Goal: Information Seeking & Learning: Learn about a topic

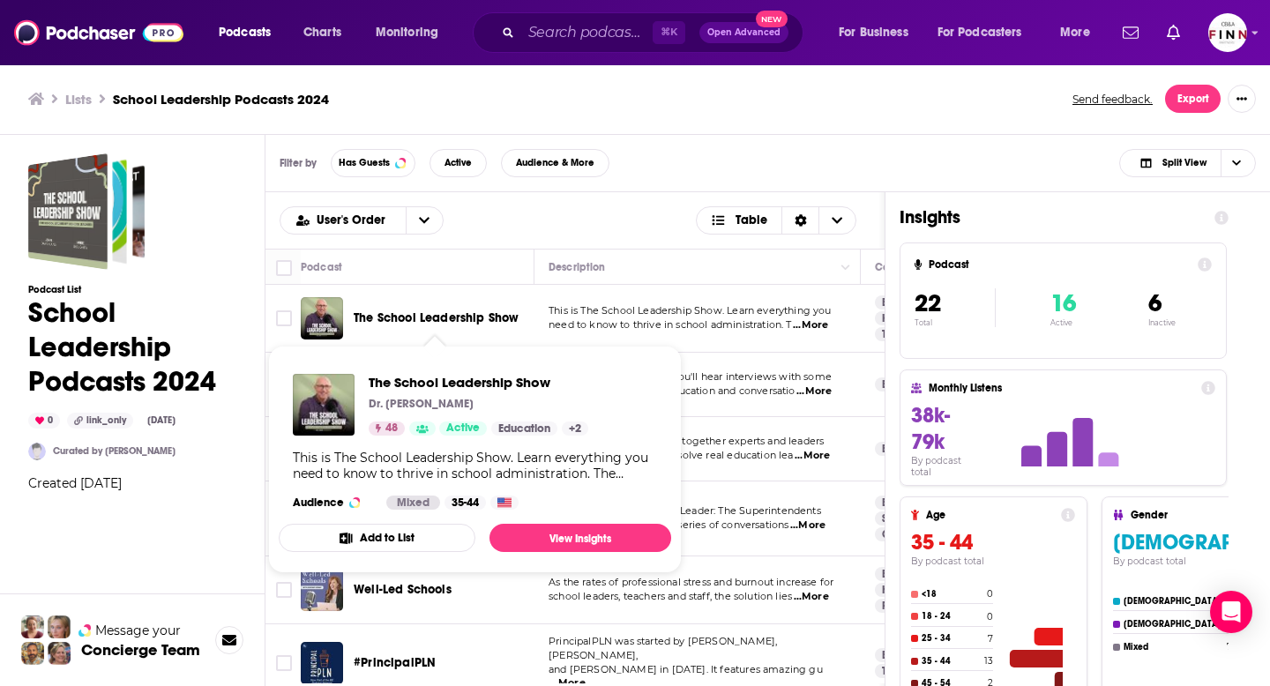
click at [497, 246] on div "User's Order Table" at bounding box center [574, 220] width 619 height 56
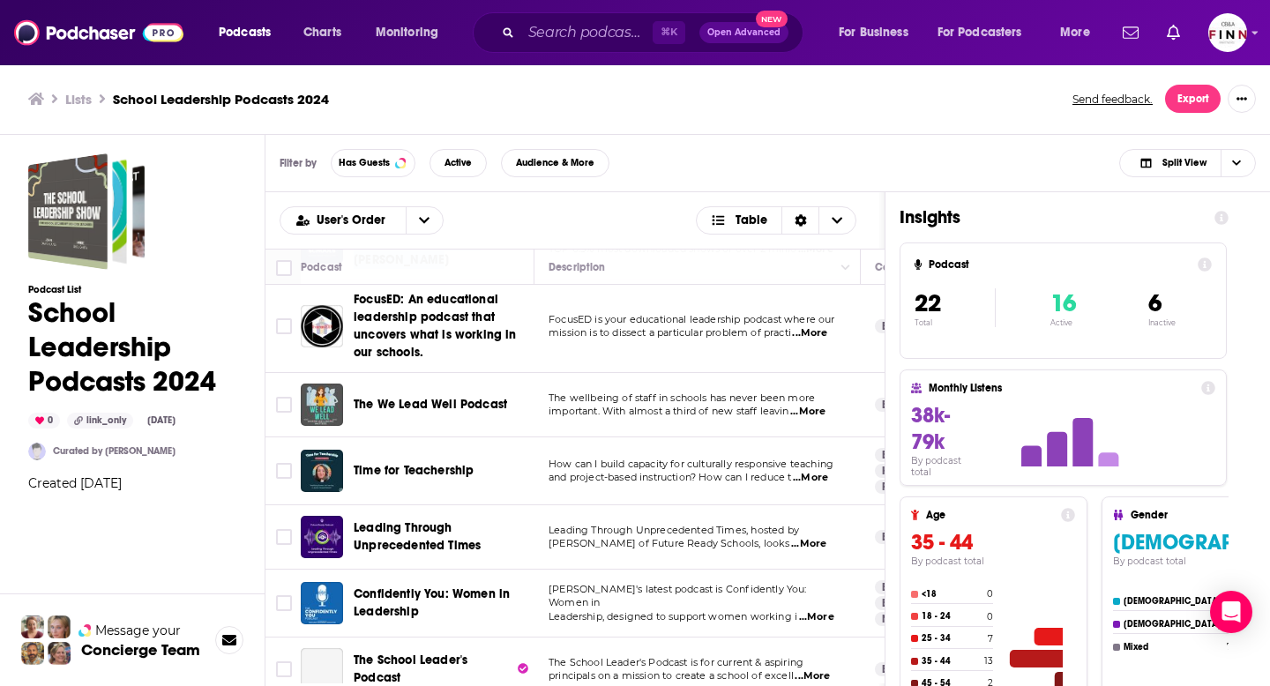
scroll to position [1112, 0]
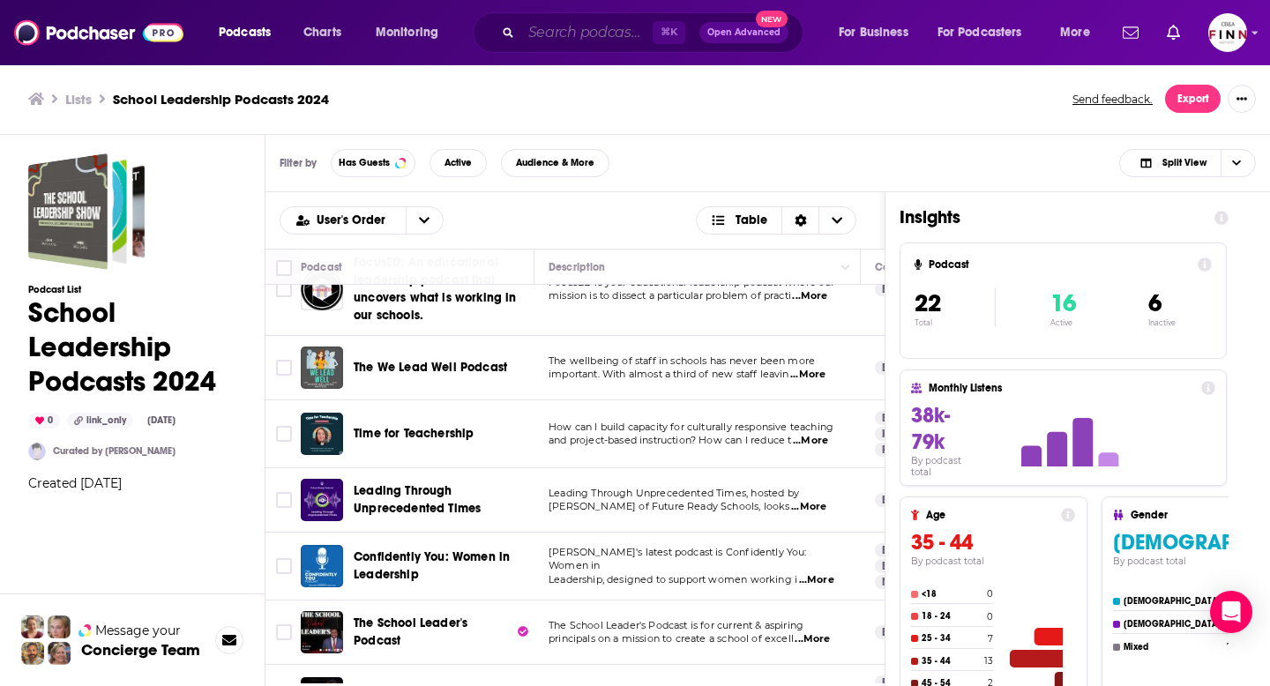
click at [576, 37] on input "Search podcasts, credits, & more..." at bounding box center [586, 33] width 131 height 28
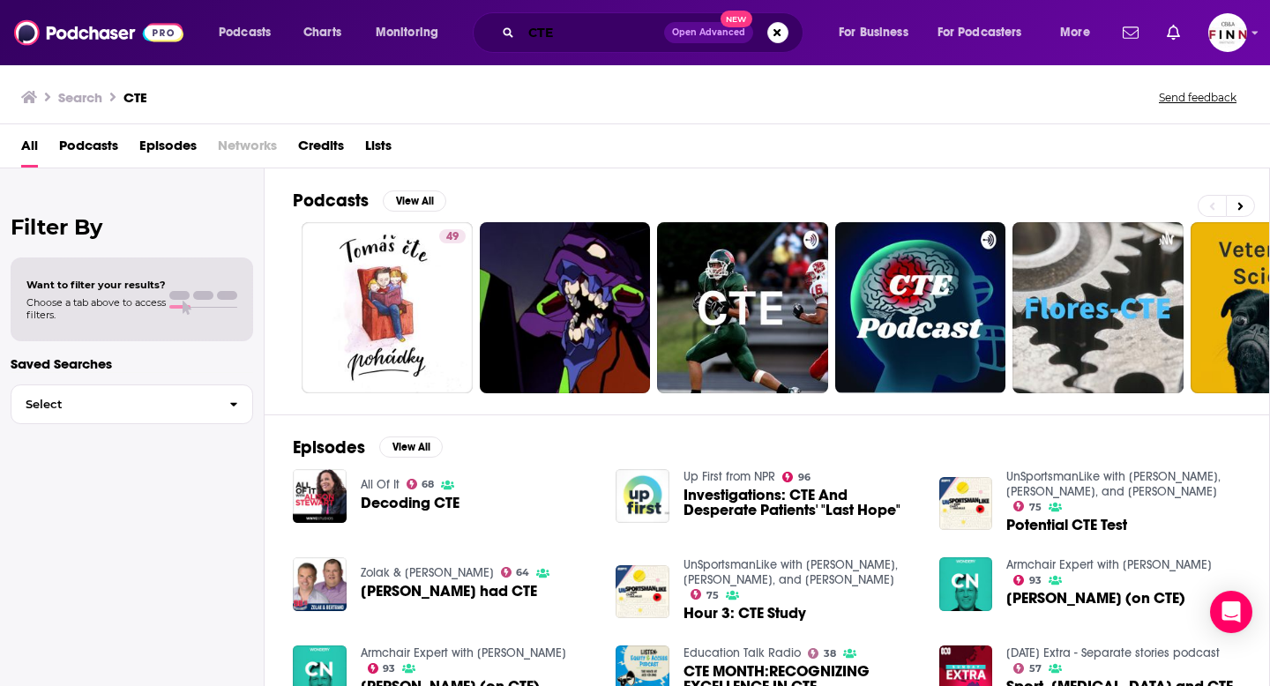
click at [593, 33] on input "CTE" at bounding box center [592, 33] width 143 height 28
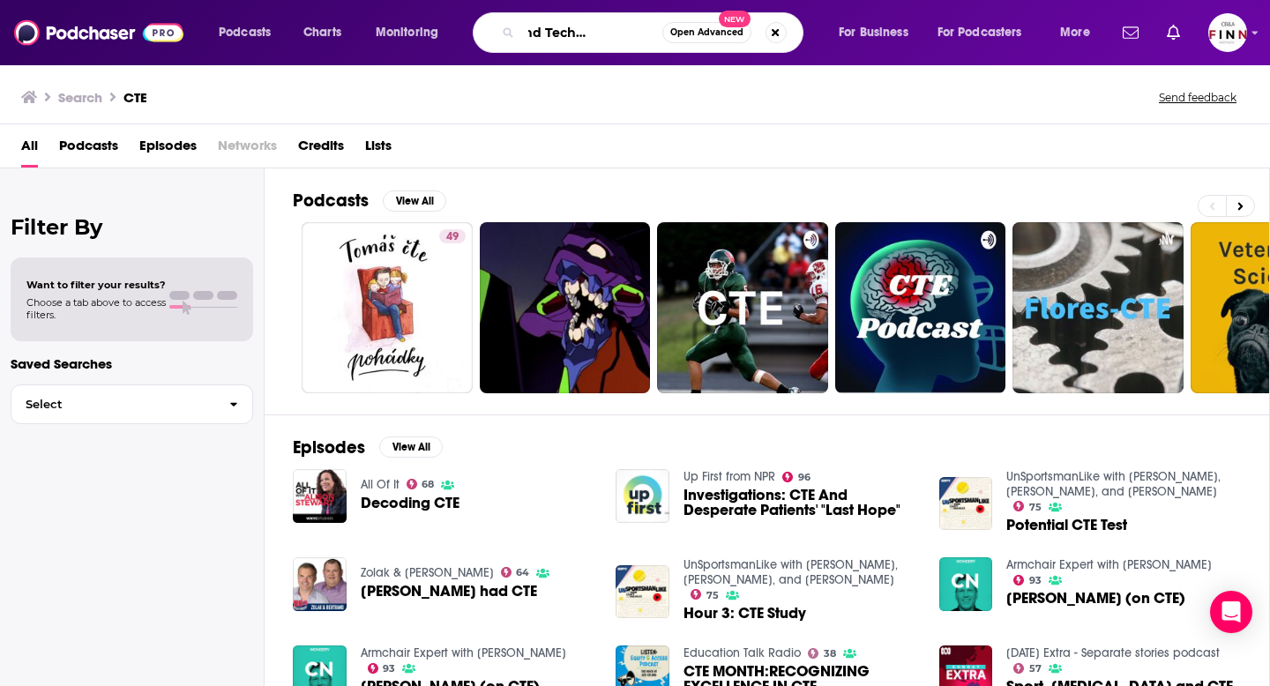
scroll to position [0, 80]
type input "Career and Technical Education"
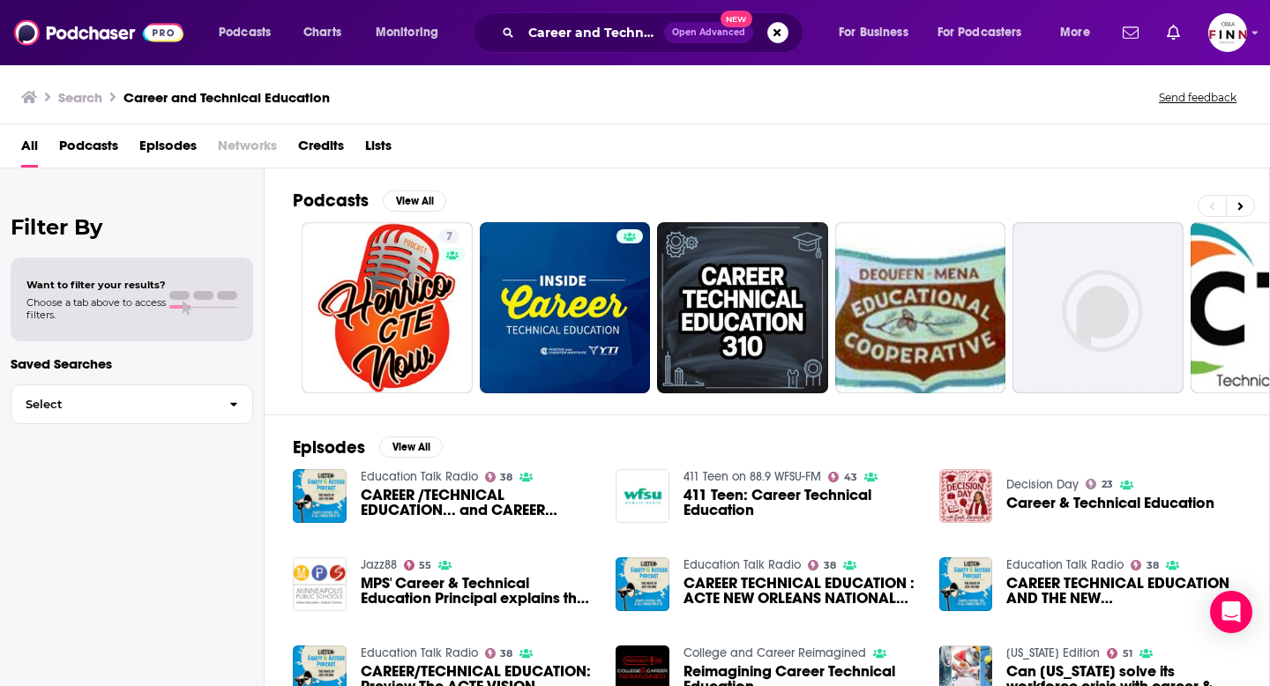
click at [399, 492] on span "CAREER /TECHNICAL EDUCATION... and CAREER READINESS" at bounding box center [478, 503] width 235 height 30
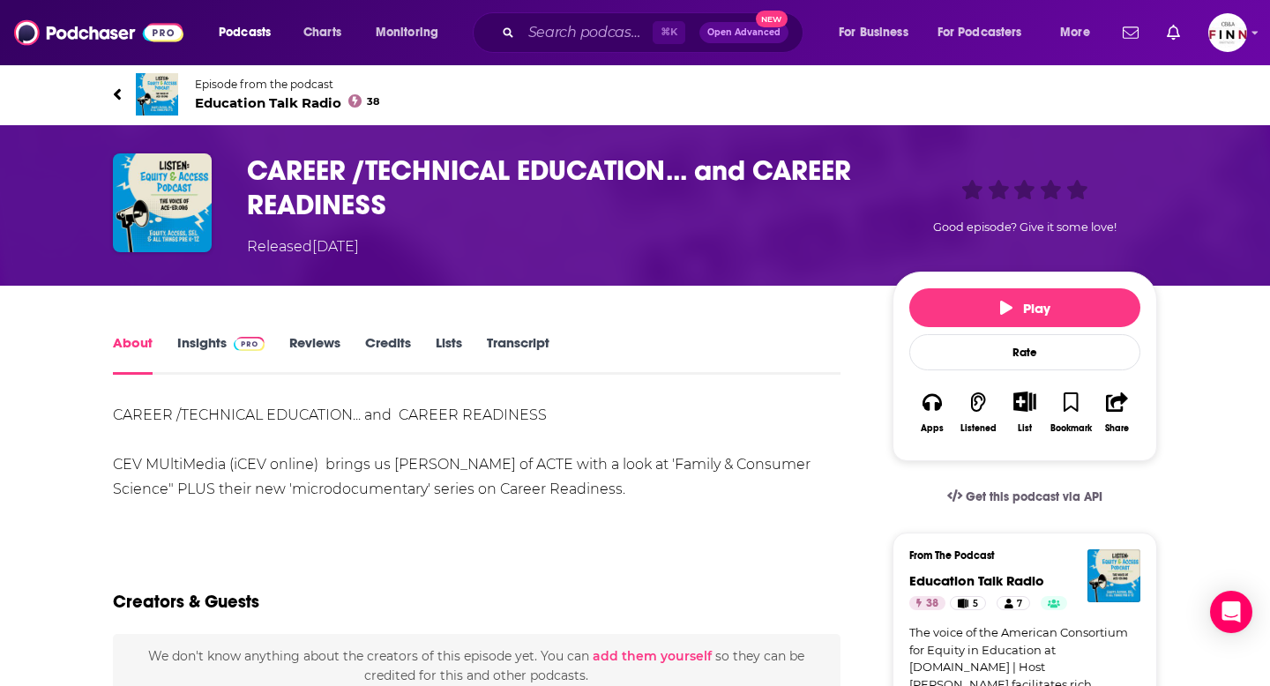
click at [117, 93] on icon at bounding box center [117, 95] width 9 height 18
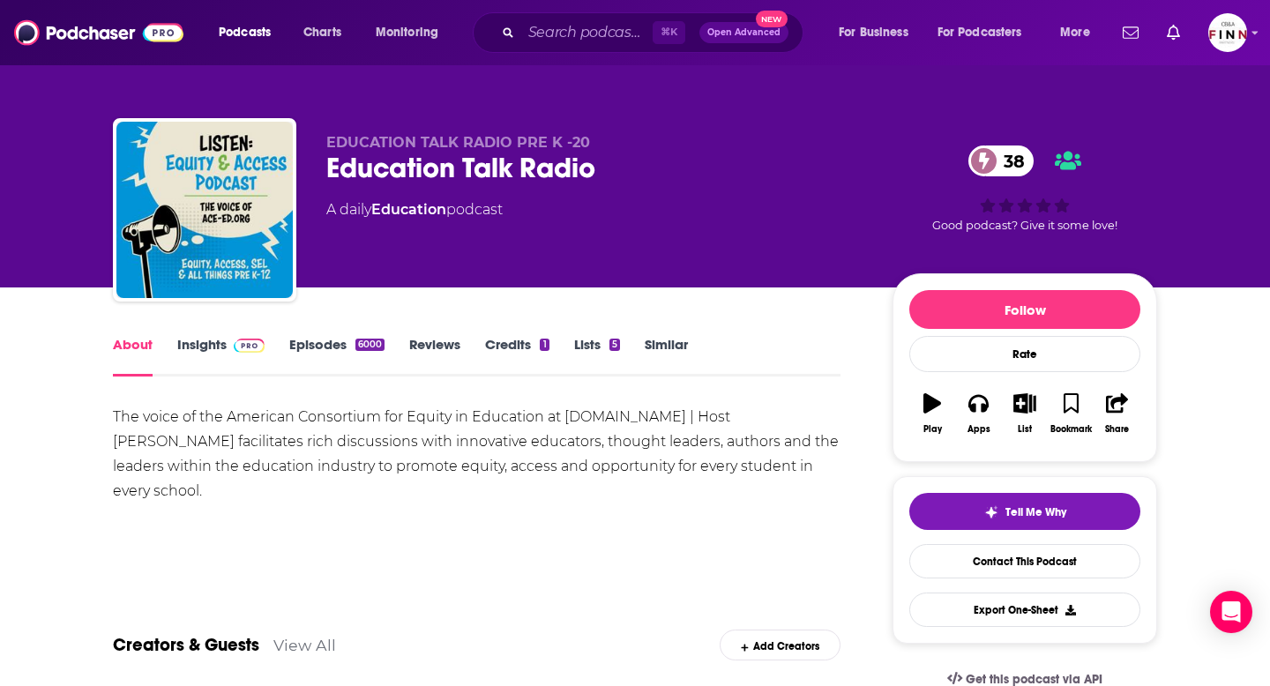
click at [200, 363] on link "Insights" at bounding box center [220, 356] width 87 height 41
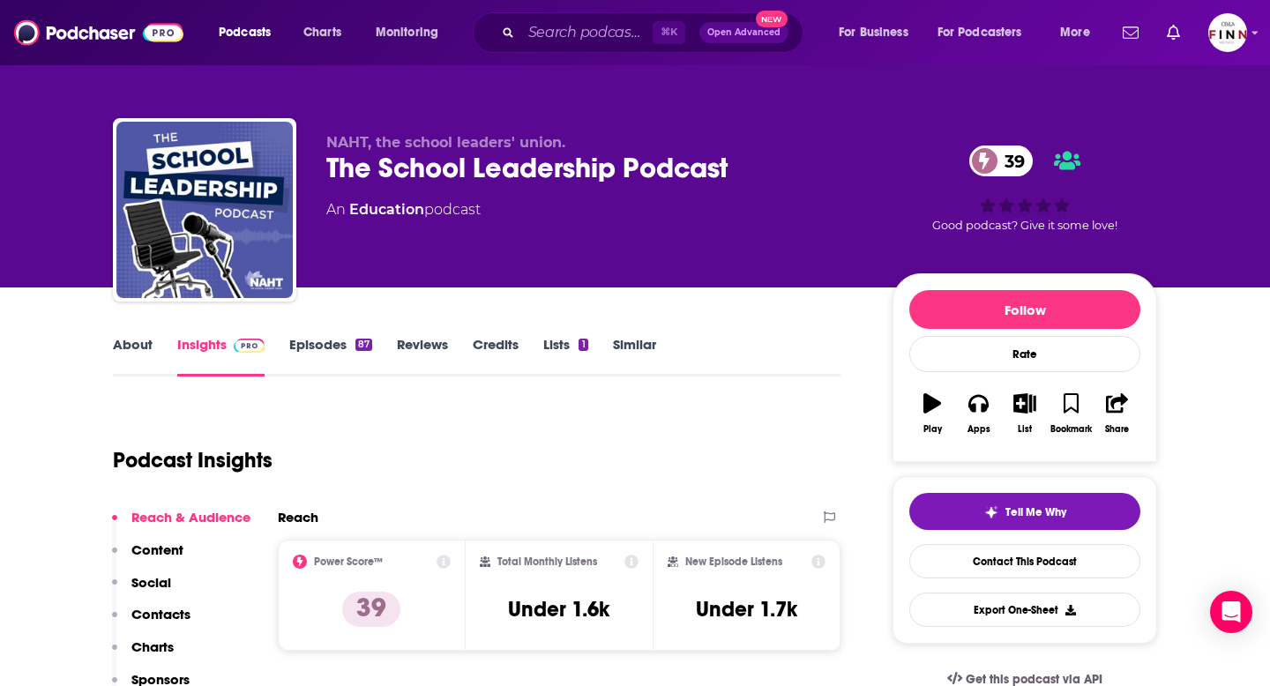
click at [325, 358] on link "Episodes 87" at bounding box center [330, 356] width 83 height 41
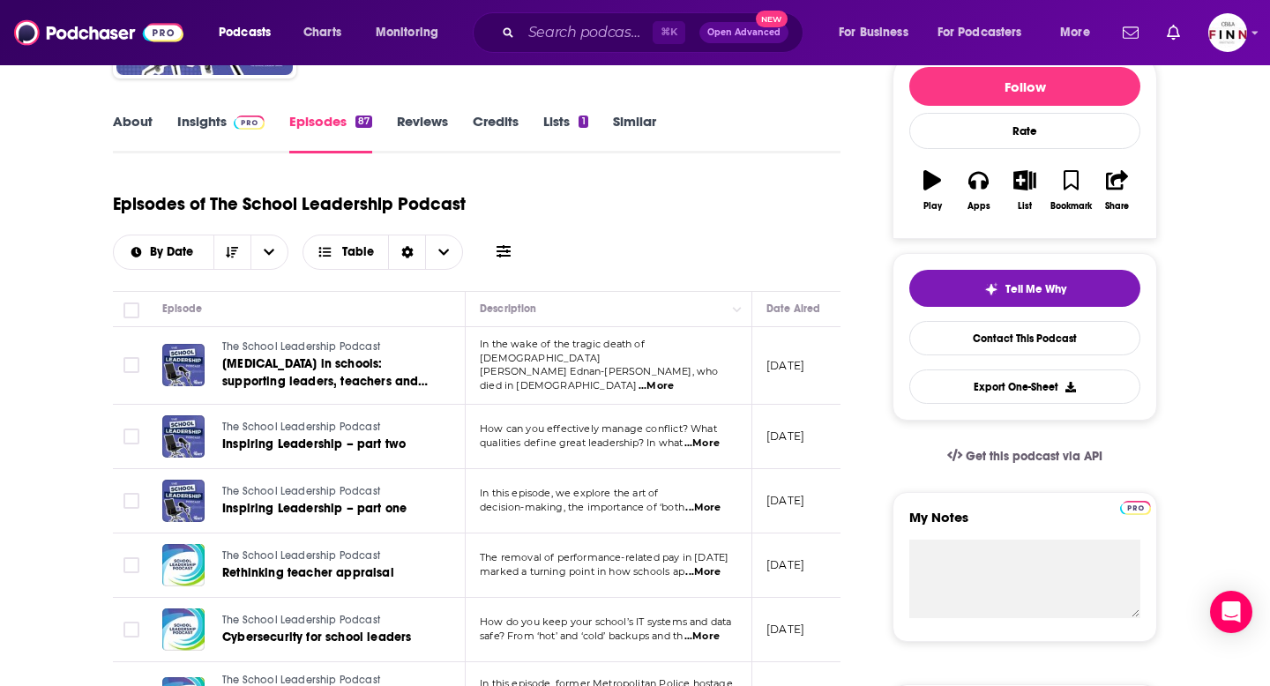
scroll to position [220, 0]
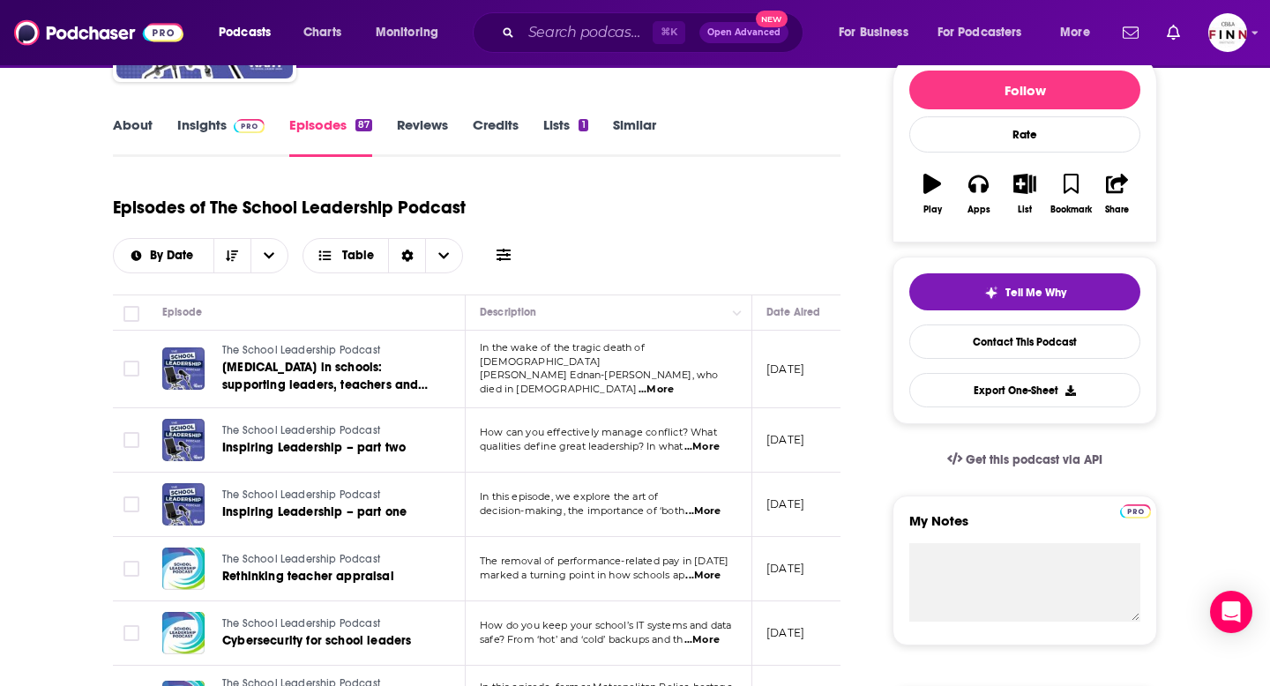
click at [674, 383] on span "...More" at bounding box center [655, 390] width 35 height 14
click at [702, 294] on div "Episodes of The School Leadership Podcast By Date Table" at bounding box center [477, 240] width 728 height 110
click at [707, 440] on span "...More" at bounding box center [701, 447] width 35 height 14
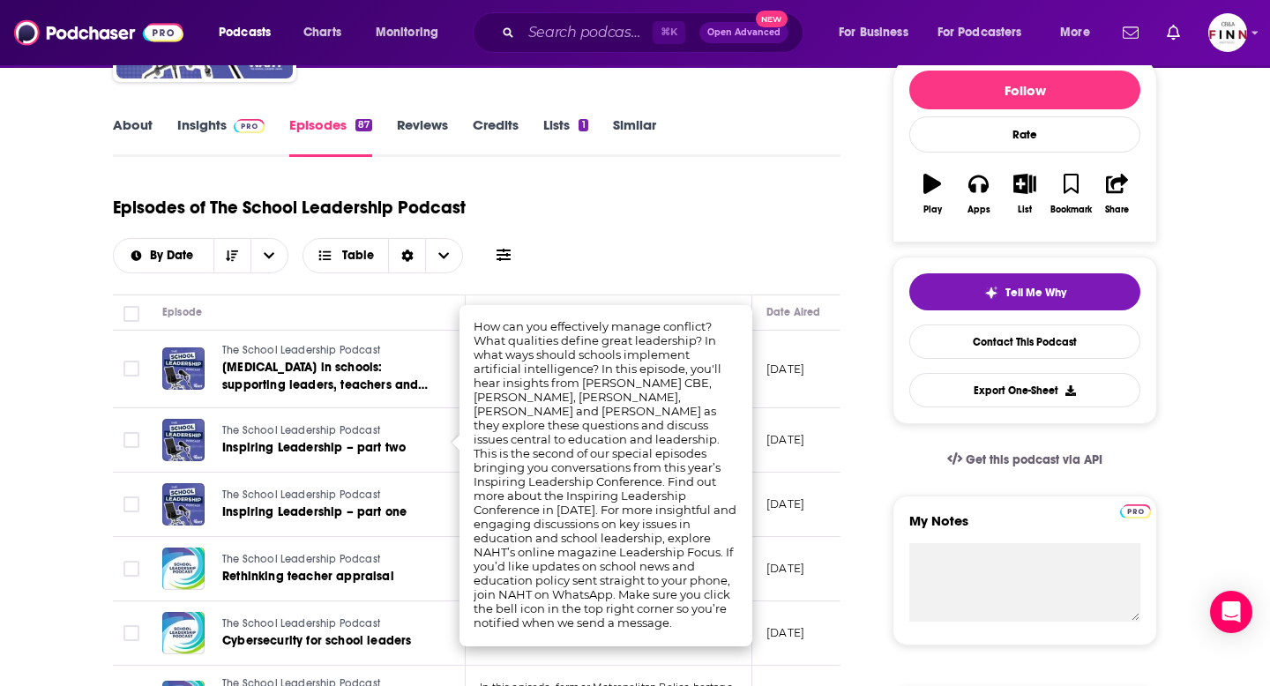
click at [713, 247] on div "Episodes of The School Leadership Podcast By Date Table" at bounding box center [477, 229] width 728 height 88
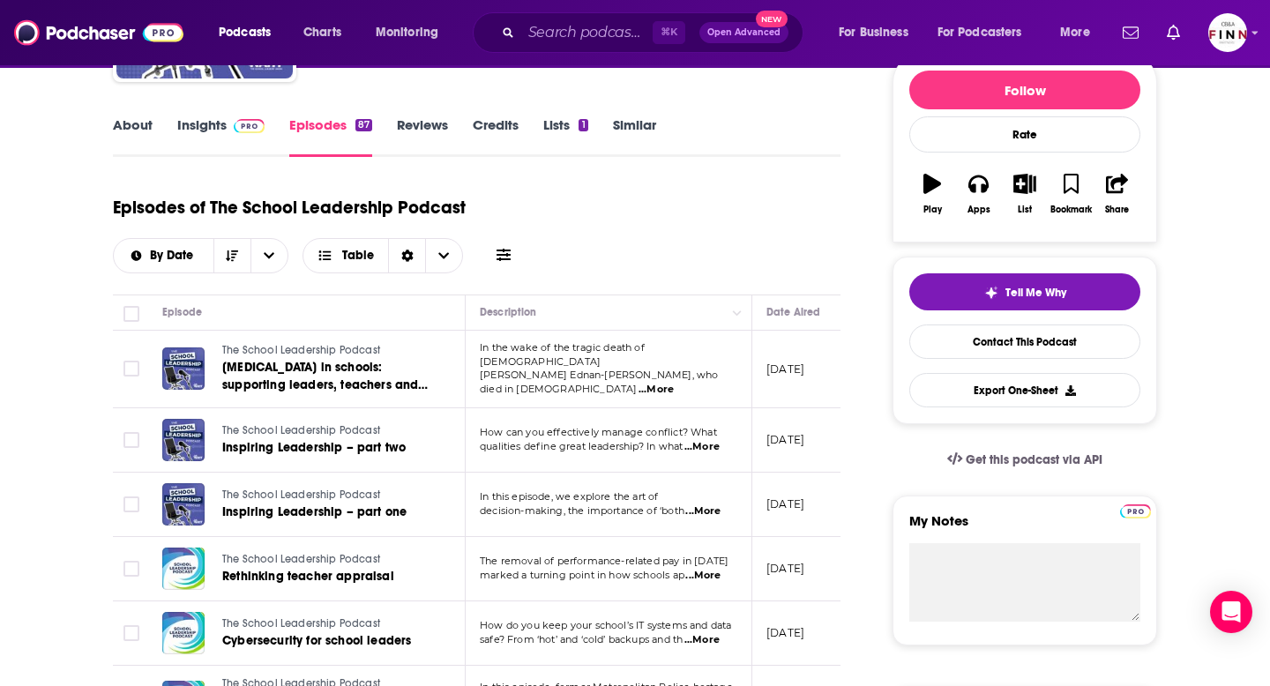
click at [209, 146] on link "Insights" at bounding box center [220, 136] width 87 height 41
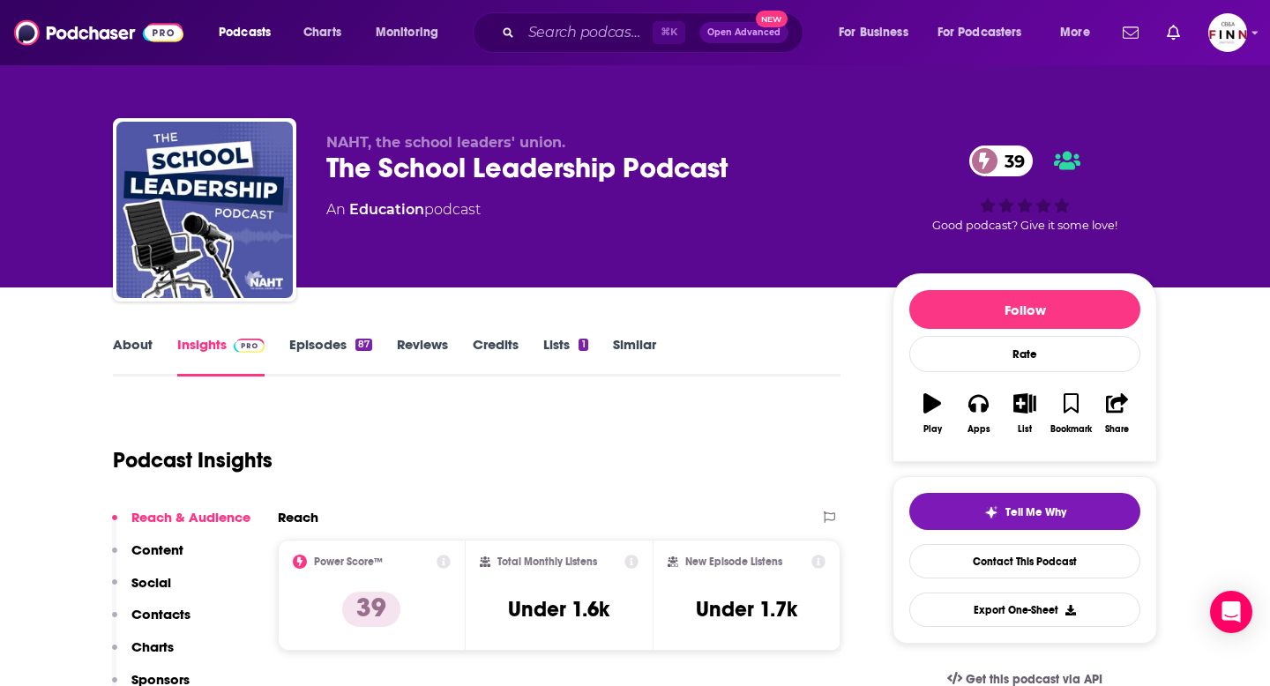
click at [330, 343] on link "Episodes 87" at bounding box center [330, 356] width 83 height 41
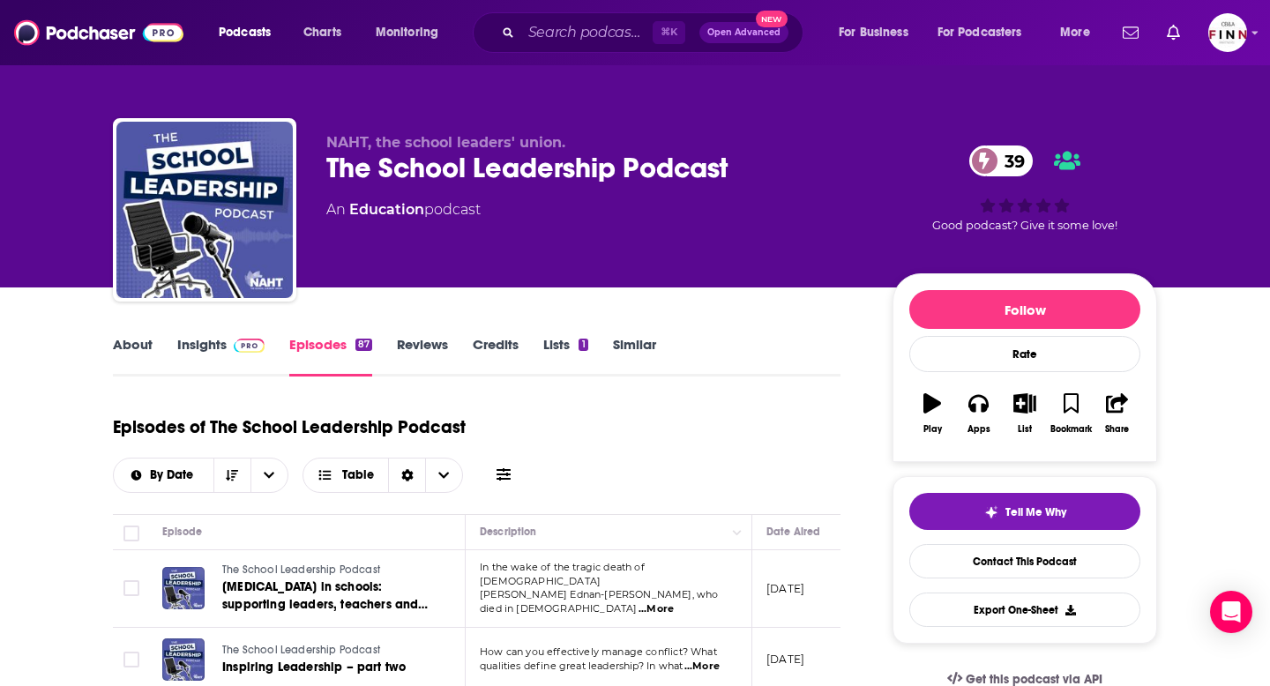
click at [205, 341] on link "Insights" at bounding box center [220, 356] width 87 height 41
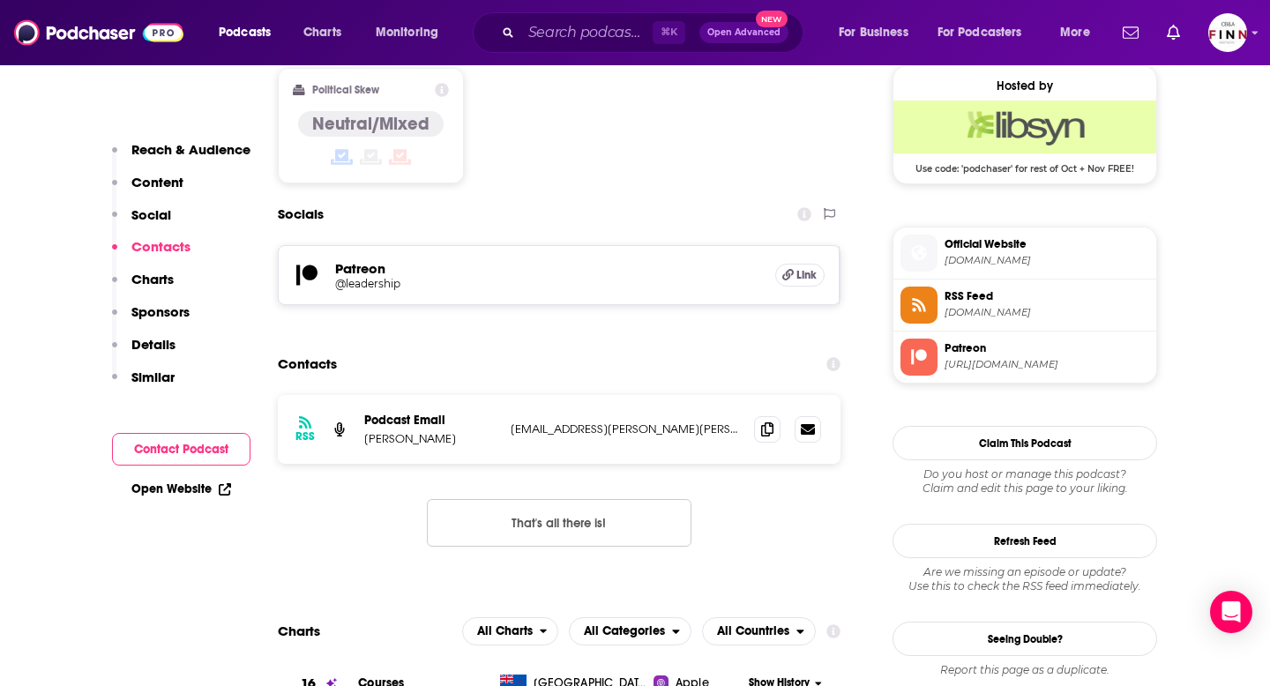
scroll to position [1498, 0]
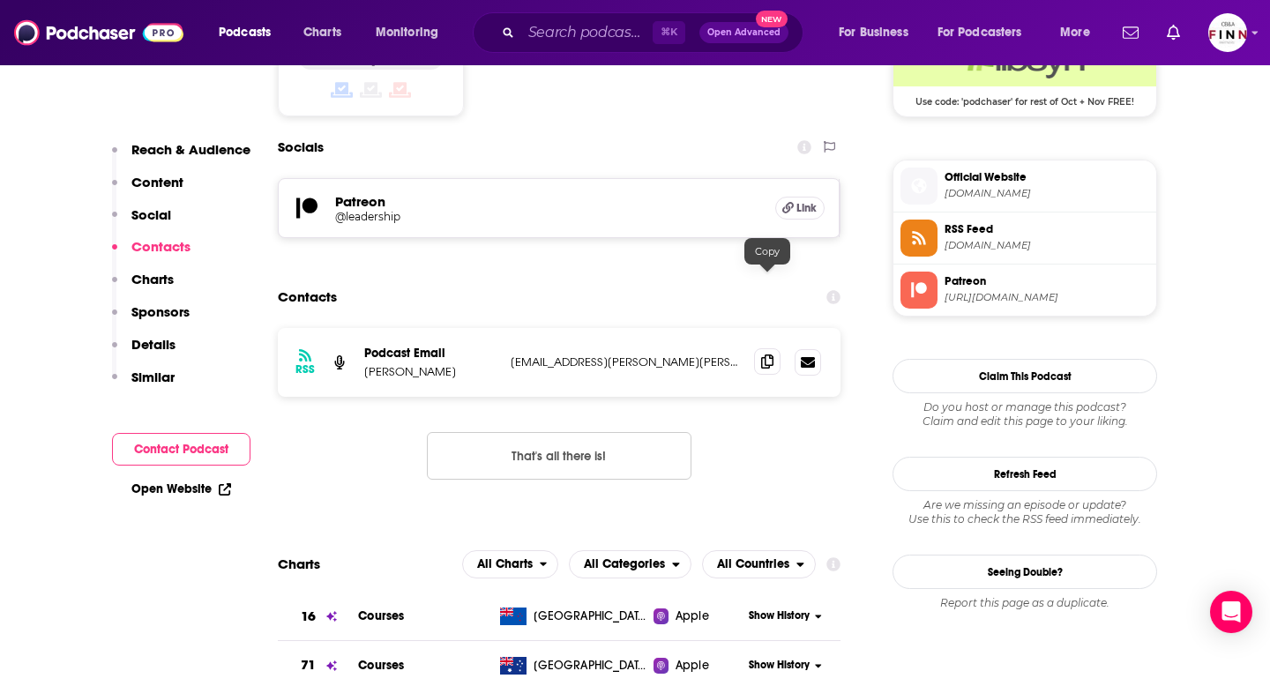
click at [761, 355] on icon at bounding box center [767, 362] width 12 height 14
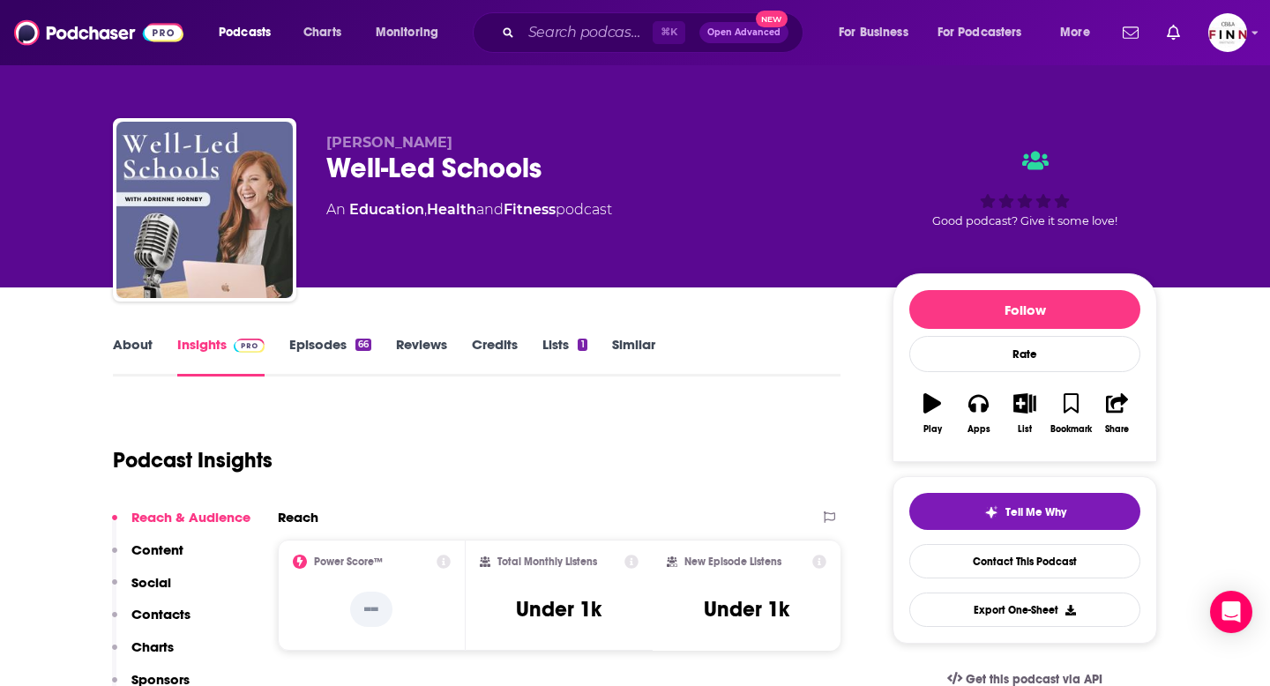
click at [340, 335] on div "About Insights Episodes 66 Reviews Credits Lists 1 Similar" at bounding box center [477, 354] width 728 height 43
click at [337, 337] on link "Episodes 66" at bounding box center [330, 356] width 82 height 41
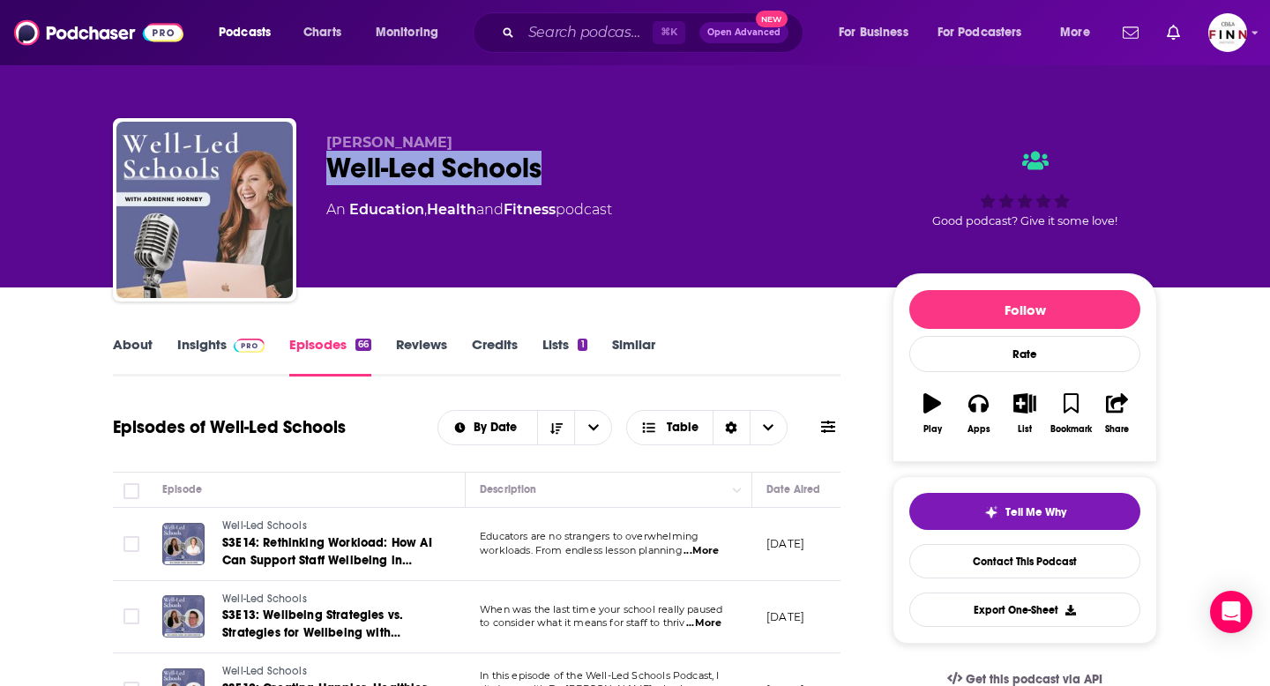
drag, startPoint x: 549, startPoint y: 169, endPoint x: 325, endPoint y: 175, distance: 224.1
click at [326, 175] on div "Well-Led Schools" at bounding box center [595, 168] width 538 height 34
copy h2 "Well-Led Schools"
click at [220, 347] on link "Insights" at bounding box center [220, 356] width 87 height 41
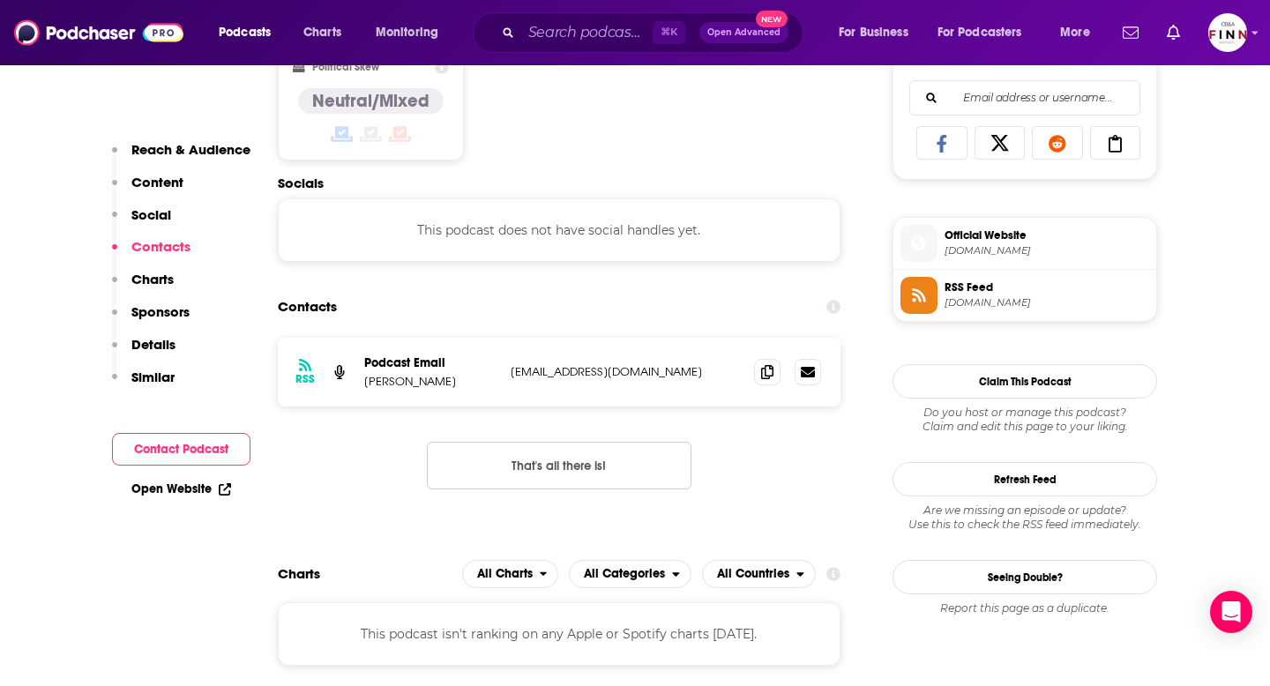
scroll to position [1139, 0]
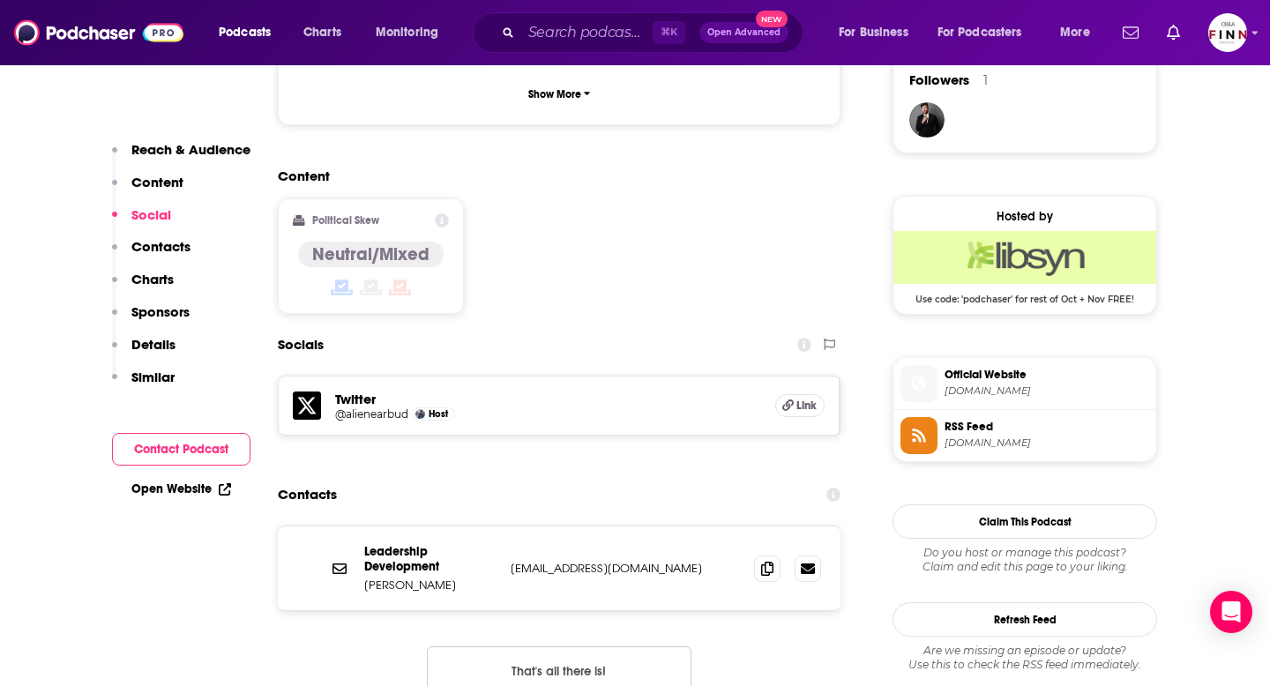
scroll to position [1302, 0]
click at [764, 560] on icon at bounding box center [767, 567] width 12 height 14
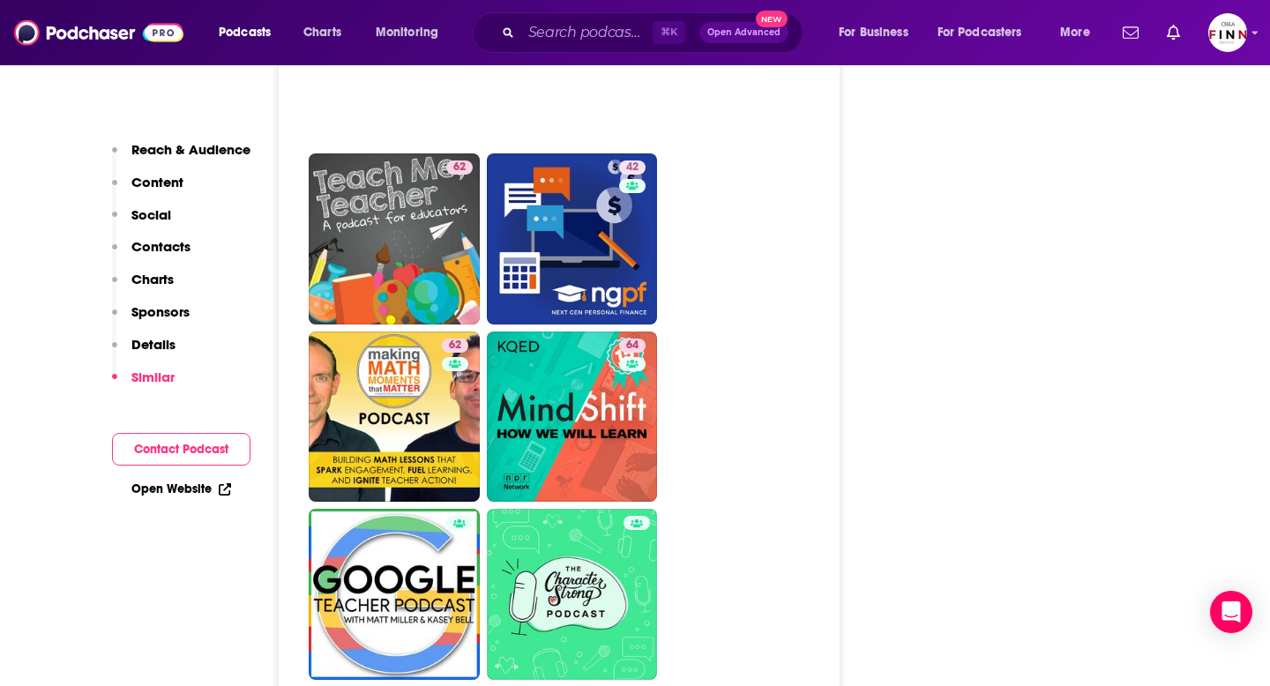
scroll to position [3812, 0]
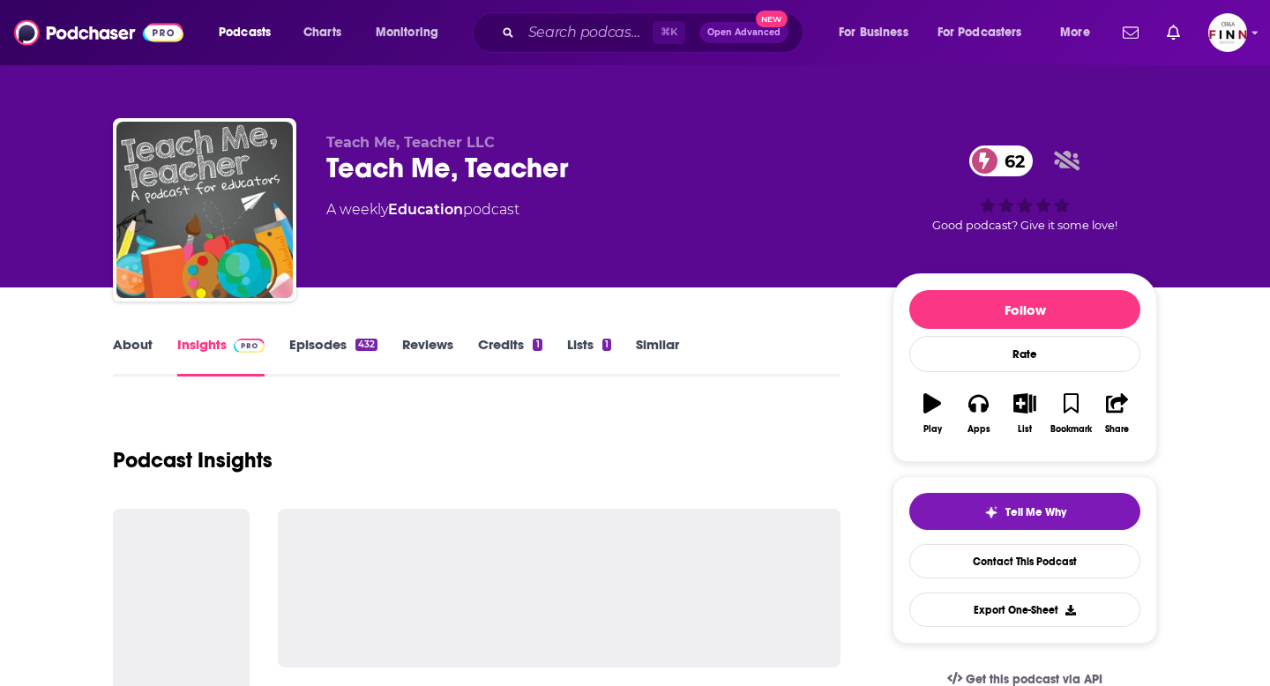
click at [335, 351] on link "Episodes 432" at bounding box center [333, 356] width 88 height 41
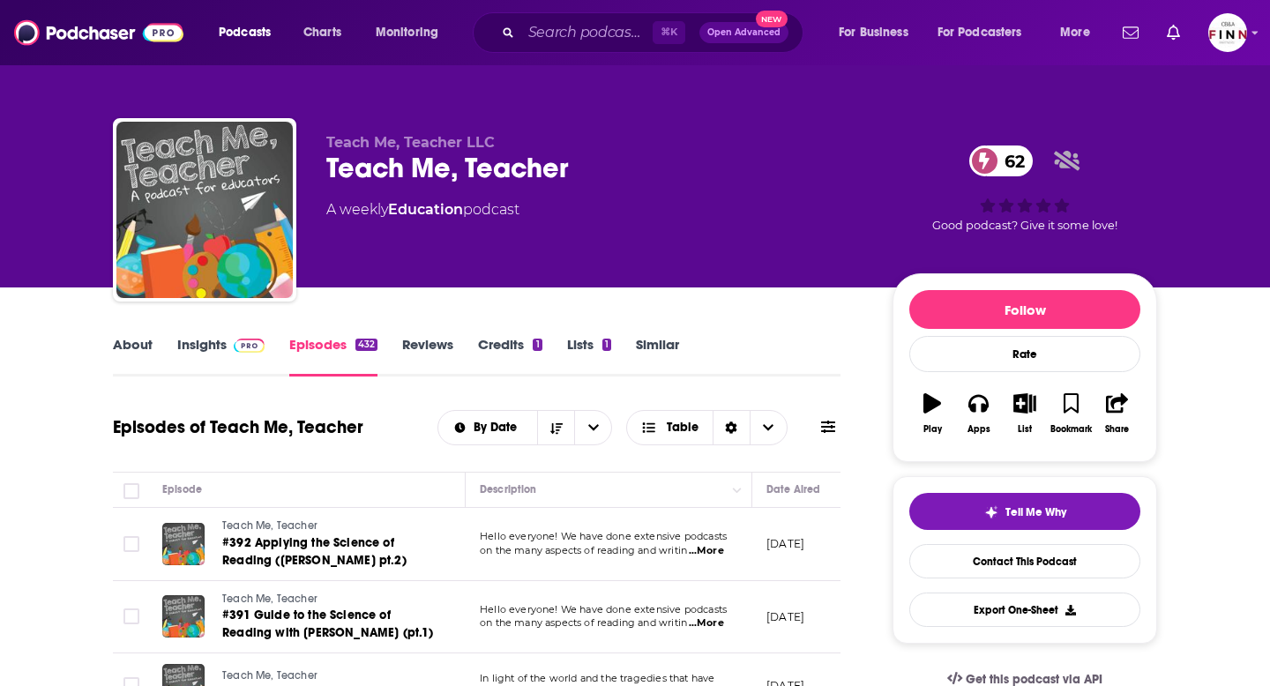
click at [206, 371] on link "Insights" at bounding box center [220, 356] width 87 height 41
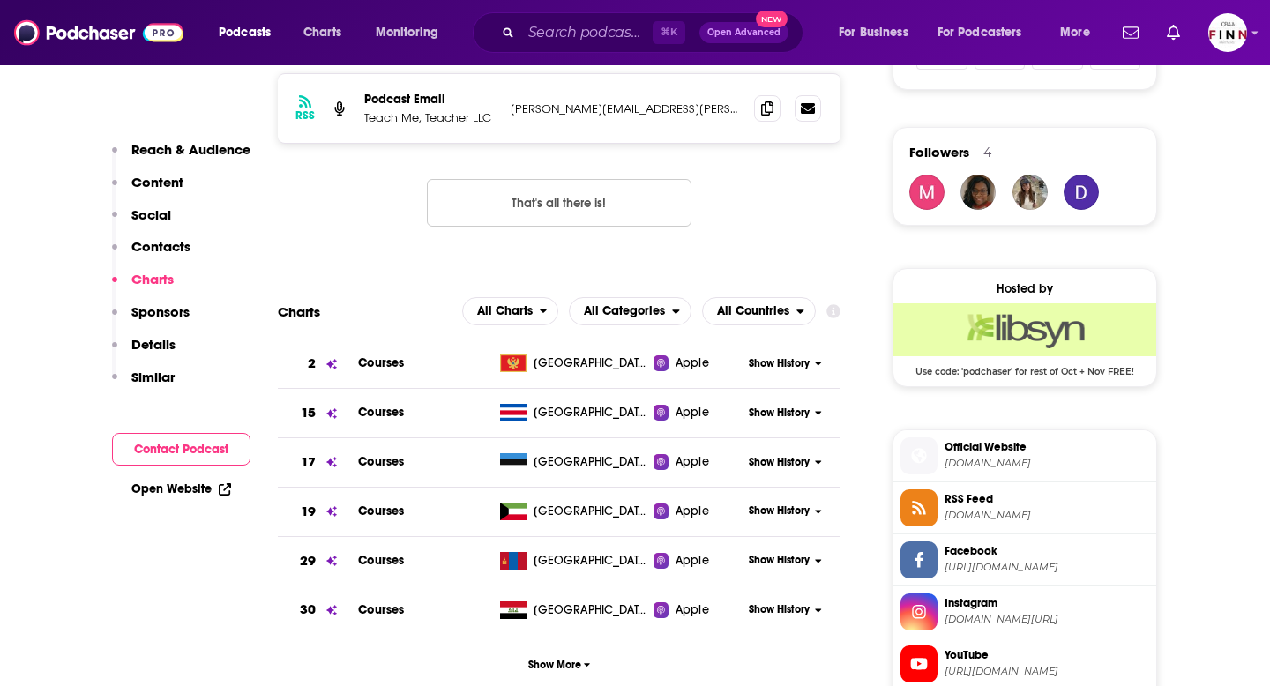
scroll to position [993, 0]
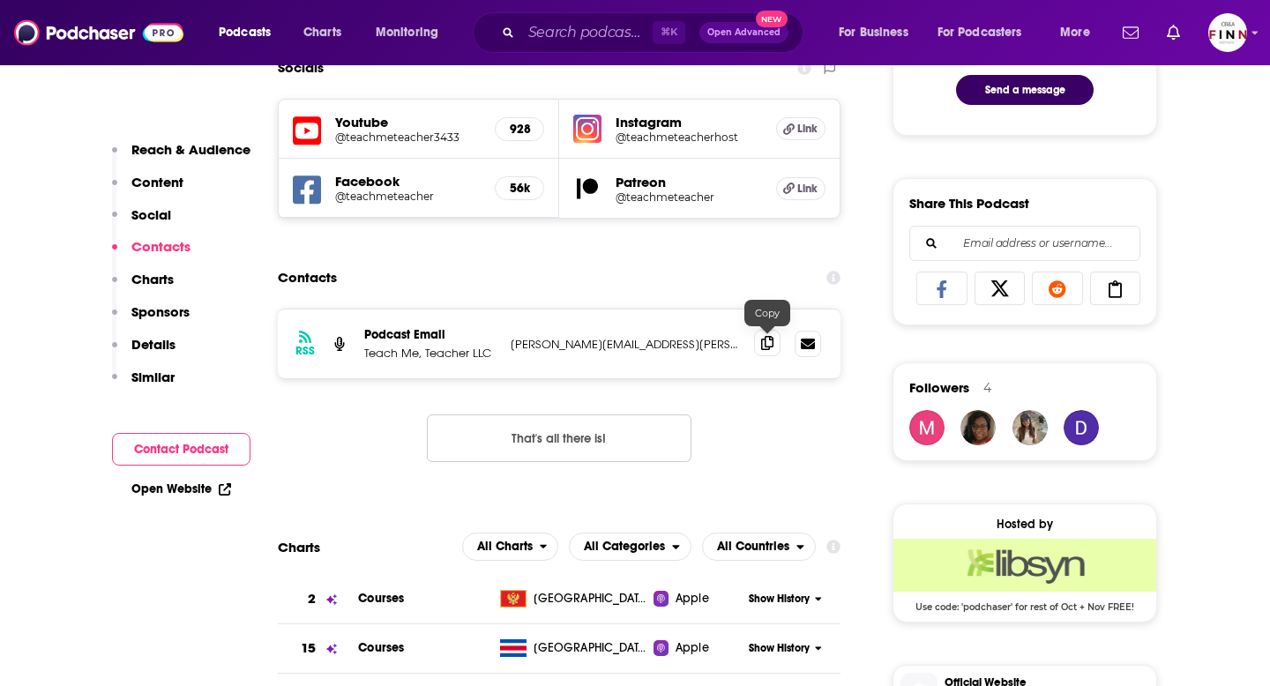
click at [773, 346] on span at bounding box center [767, 343] width 26 height 26
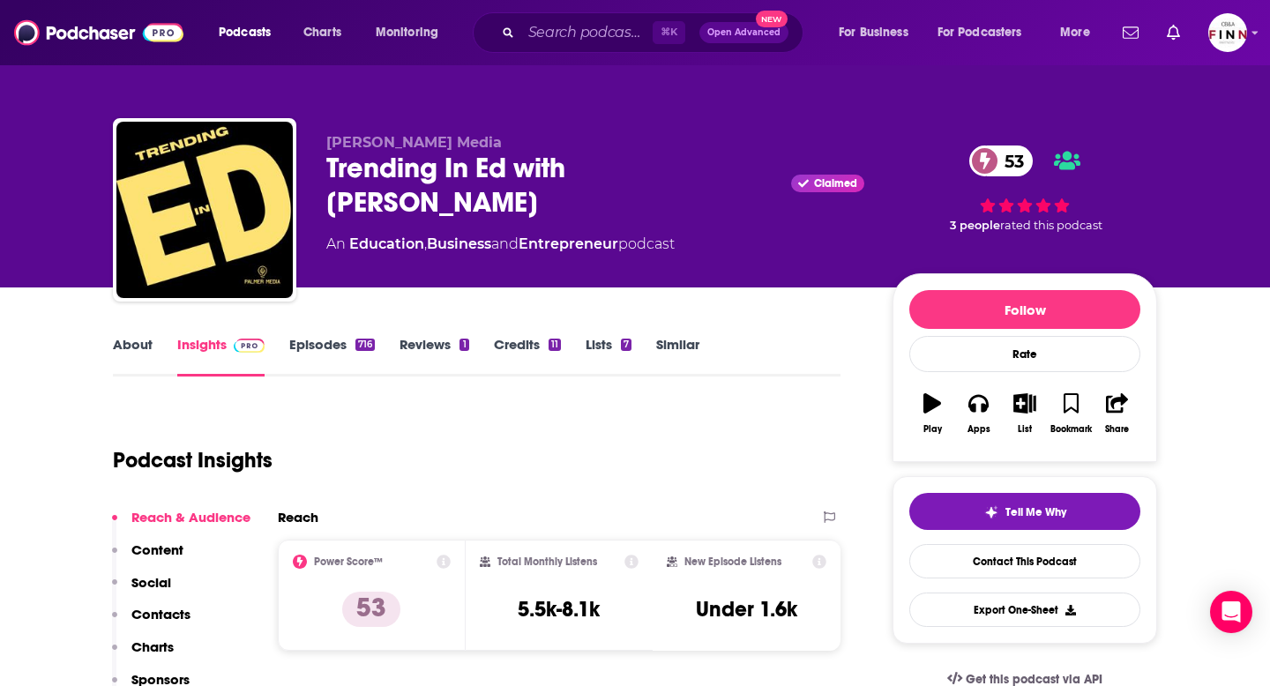
click at [133, 346] on link "About" at bounding box center [133, 356] width 40 height 41
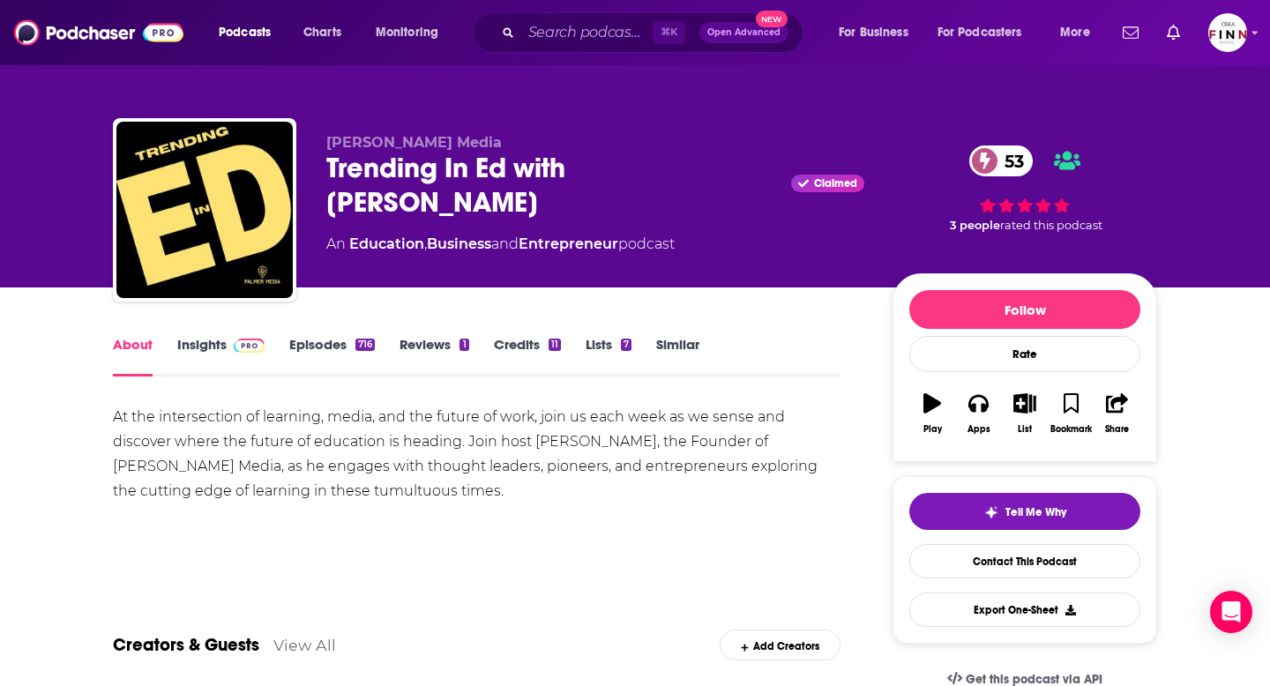
click at [299, 343] on link "Episodes 716" at bounding box center [332, 356] width 86 height 41
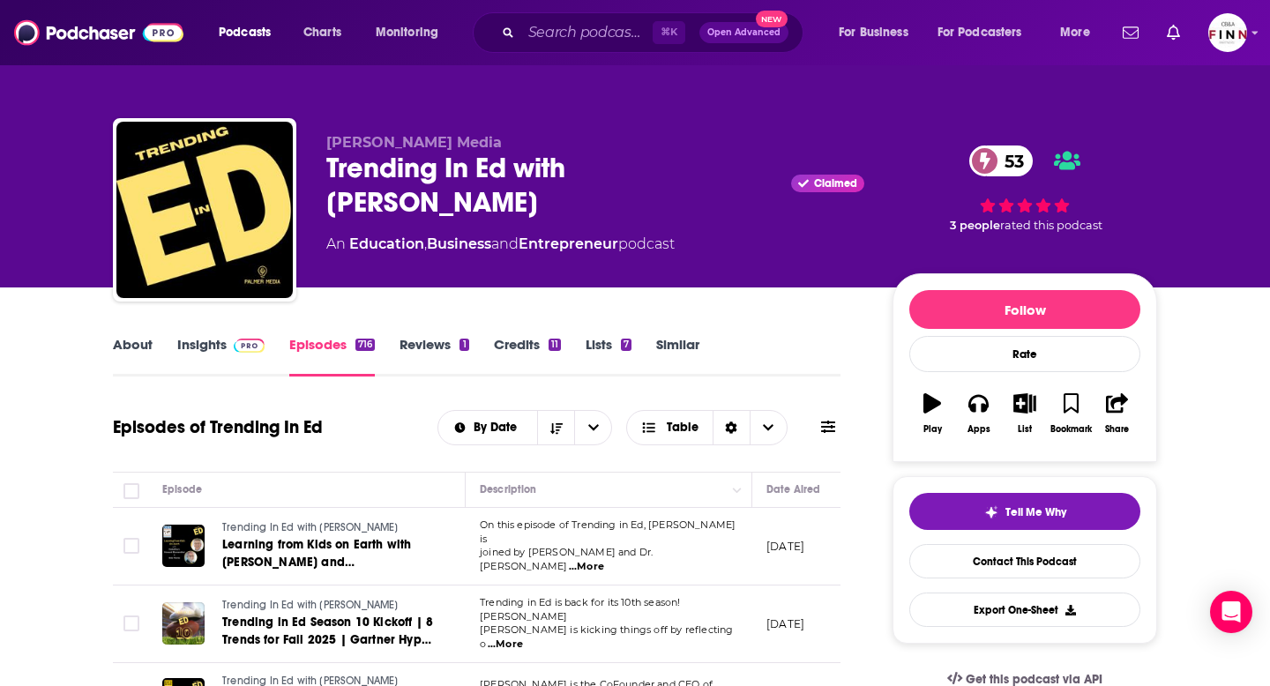
click at [203, 359] on link "Insights" at bounding box center [220, 356] width 87 height 41
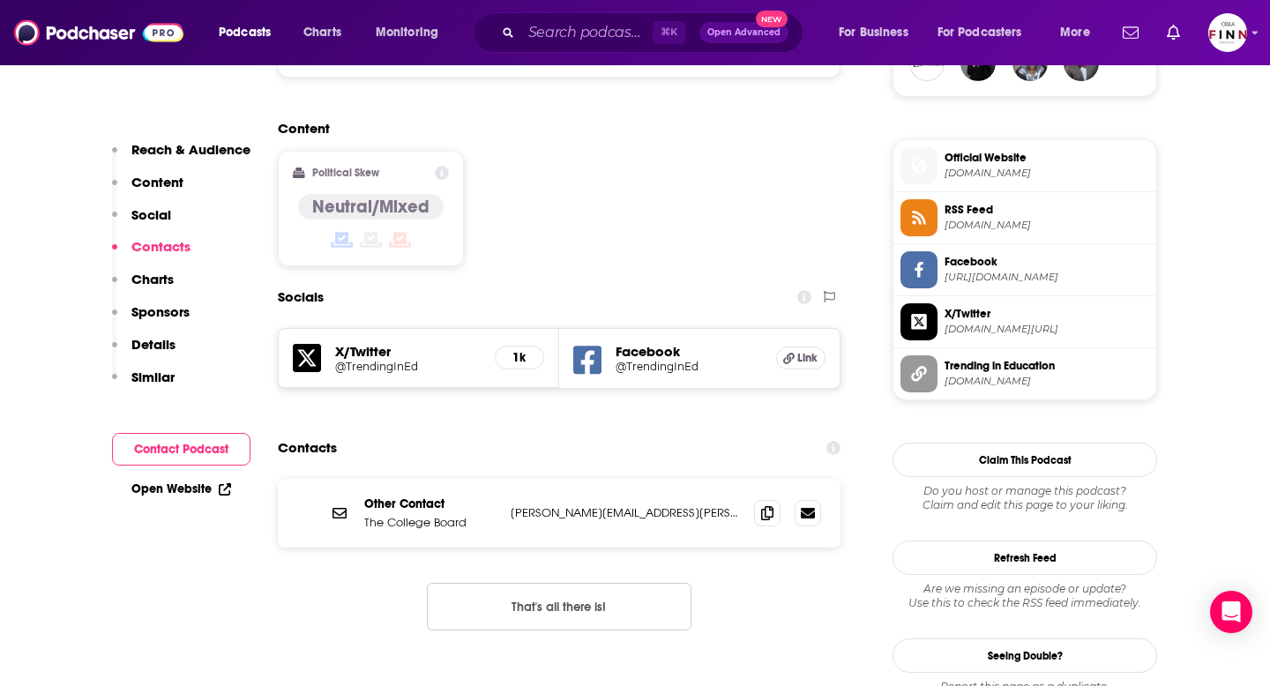
scroll to position [1397, 0]
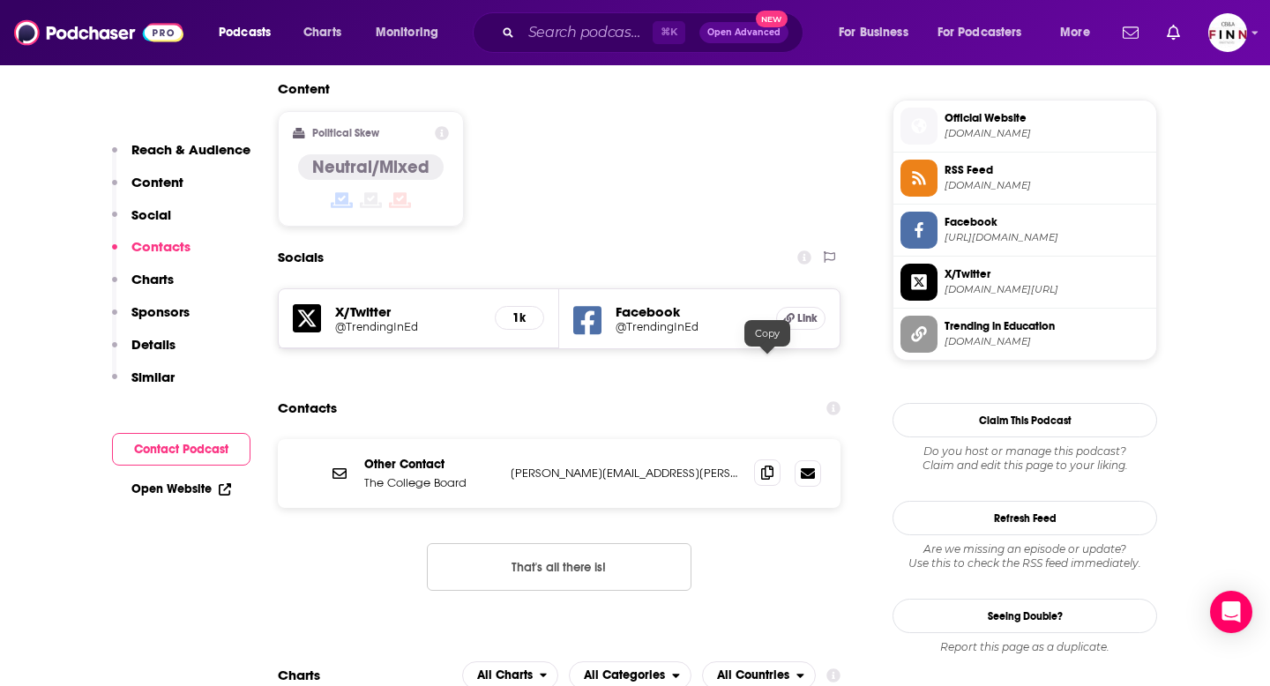
click at [767, 466] on icon at bounding box center [767, 473] width 12 height 14
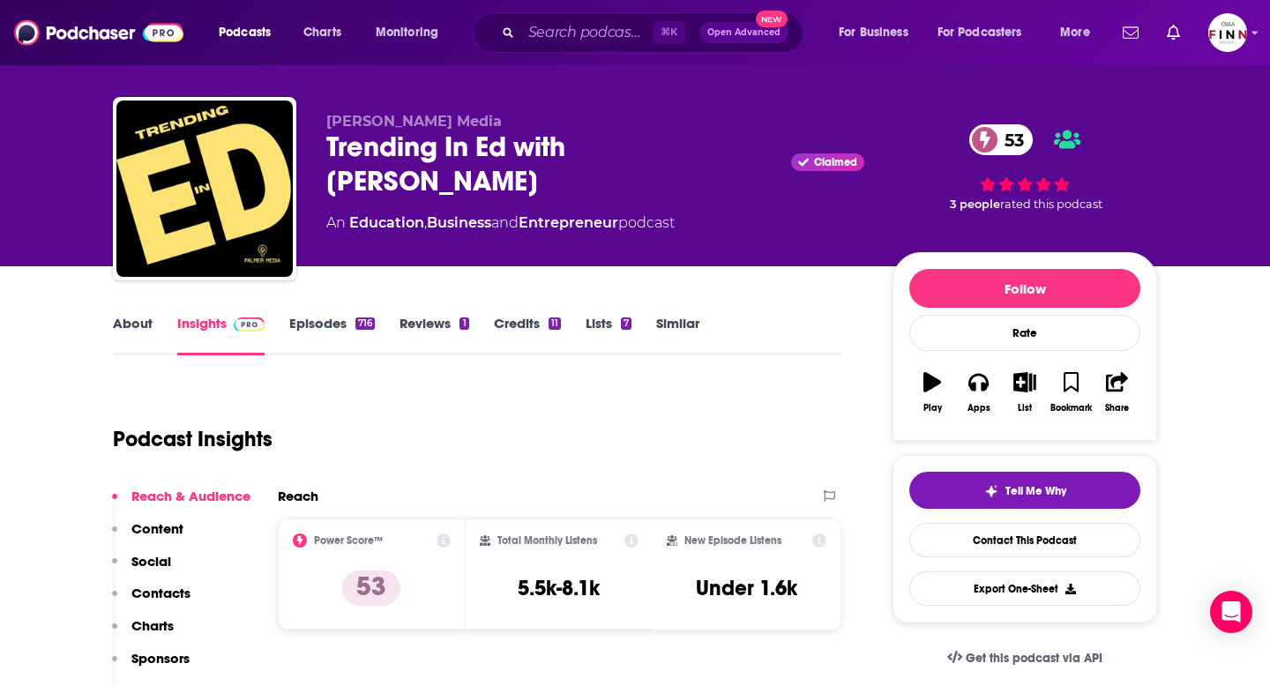
scroll to position [0, 0]
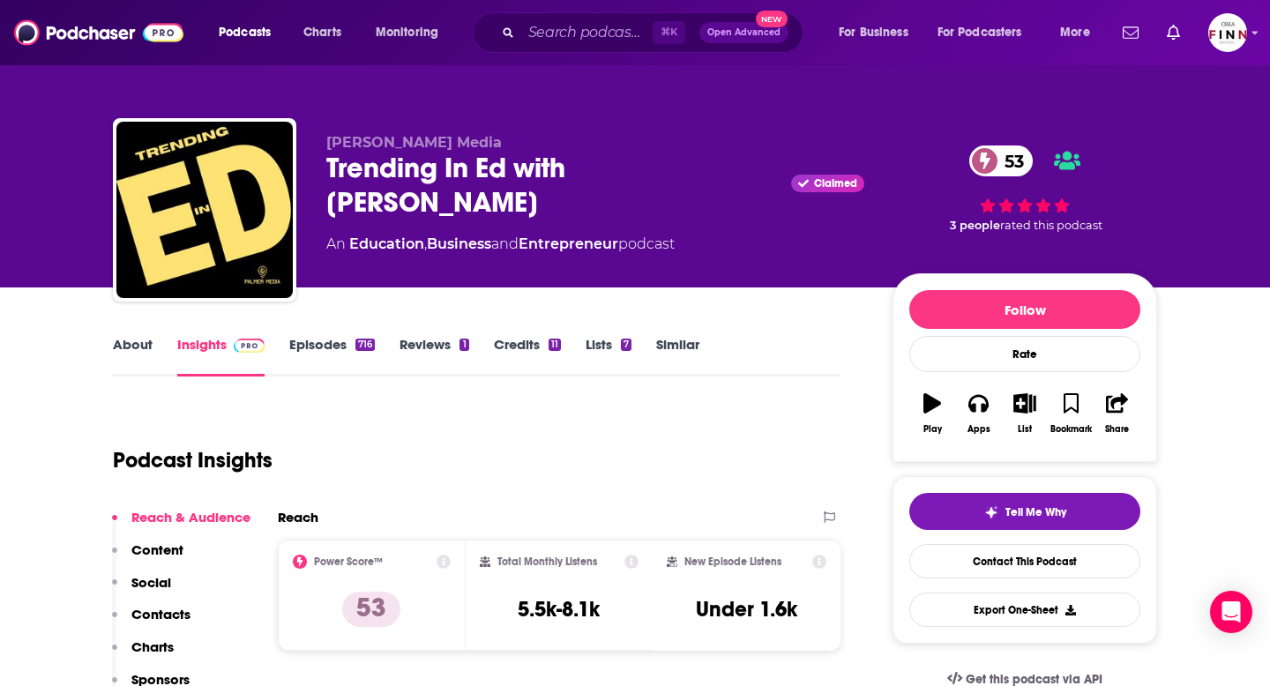
click at [132, 346] on link "About" at bounding box center [133, 356] width 40 height 41
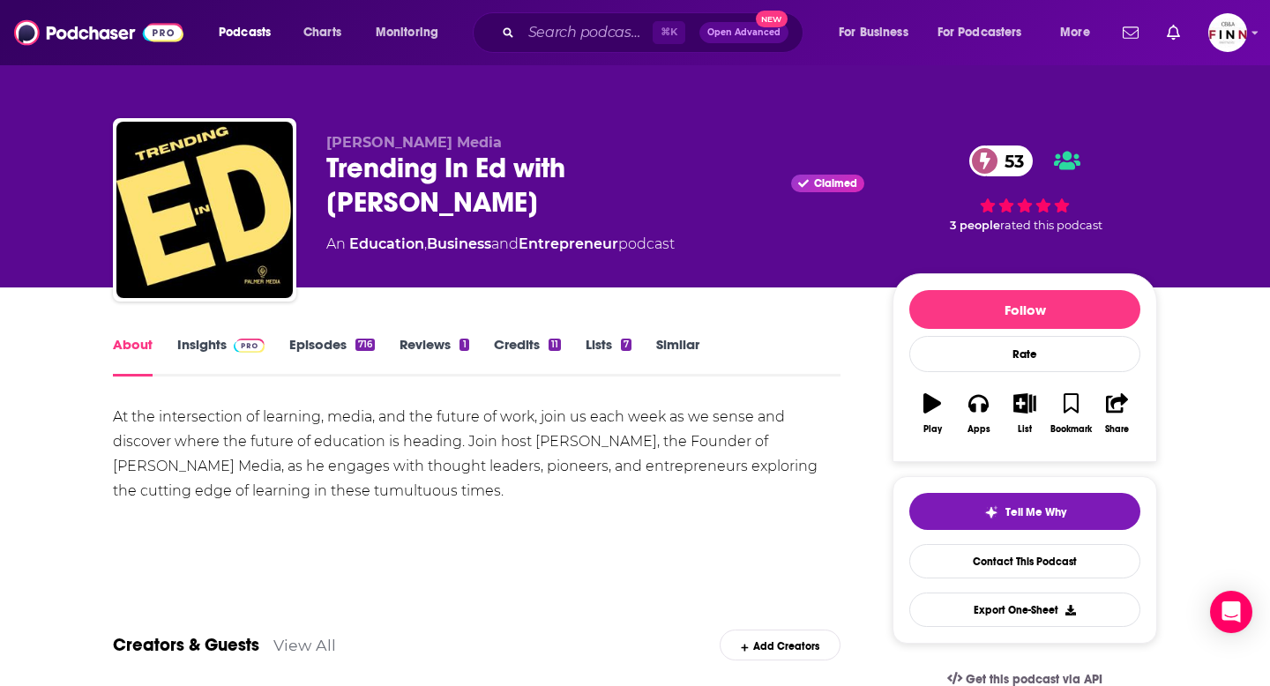
click at [218, 346] on link "Insights" at bounding box center [220, 356] width 87 height 41
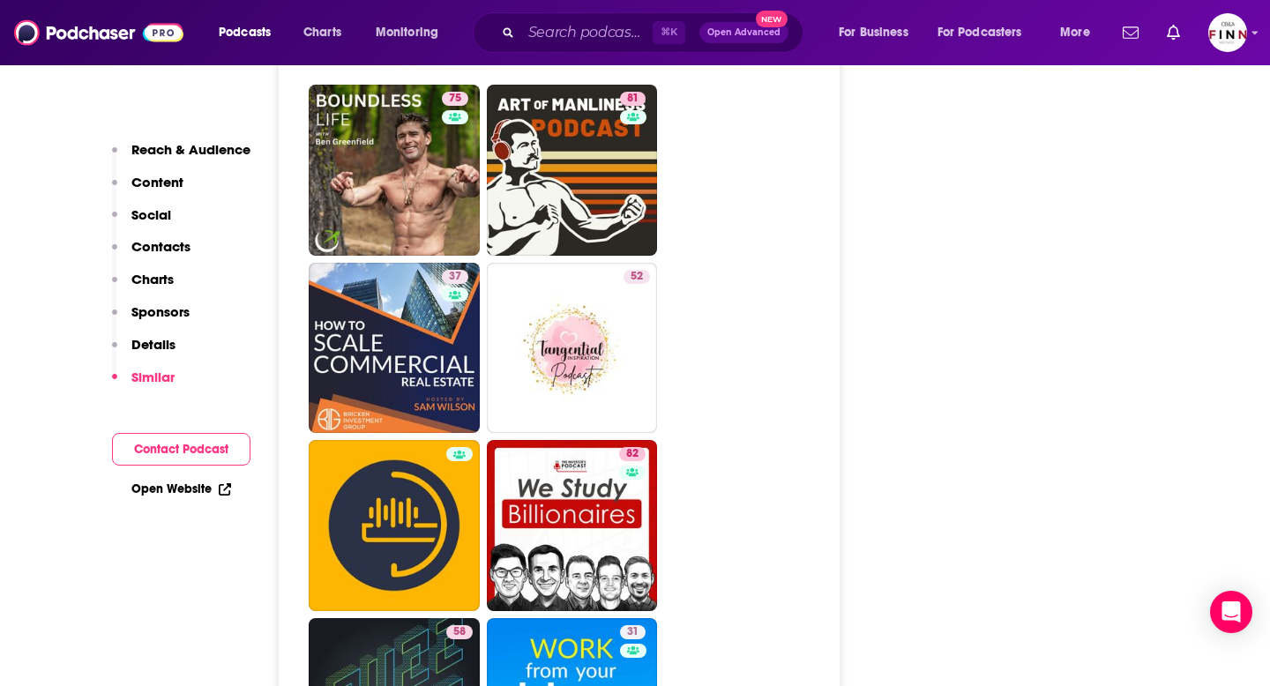
scroll to position [5049, 0]
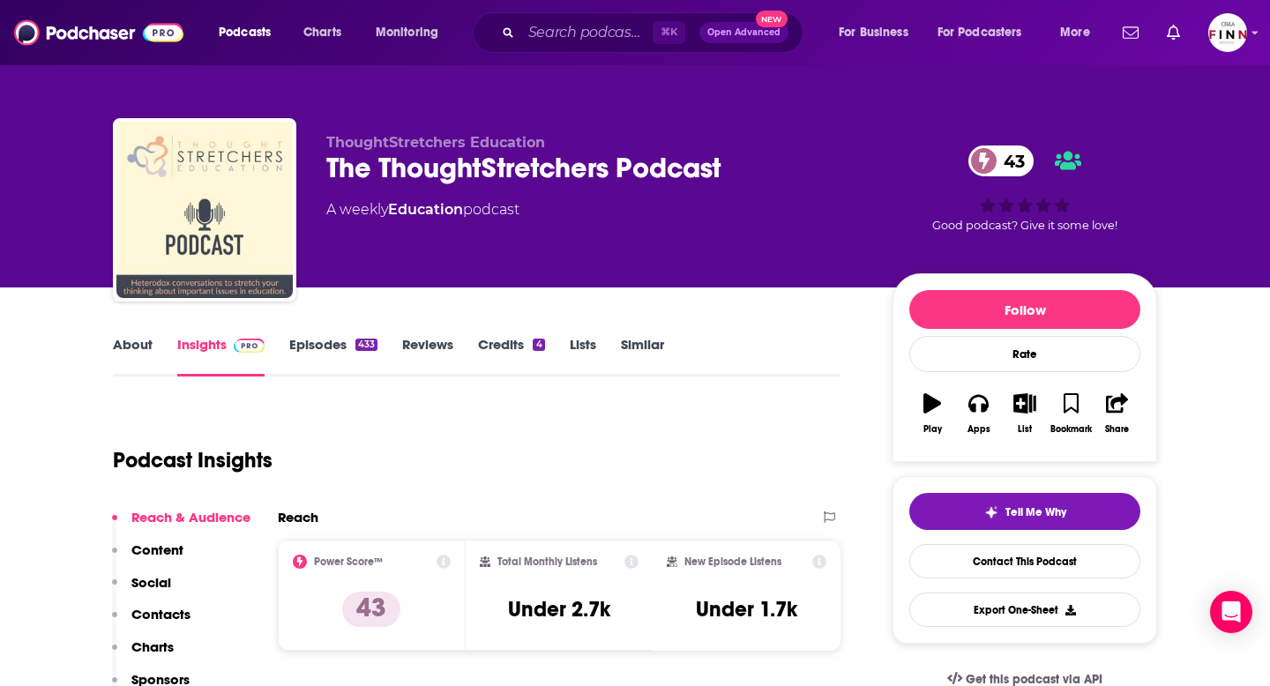
click at [133, 341] on link "About" at bounding box center [133, 356] width 40 height 41
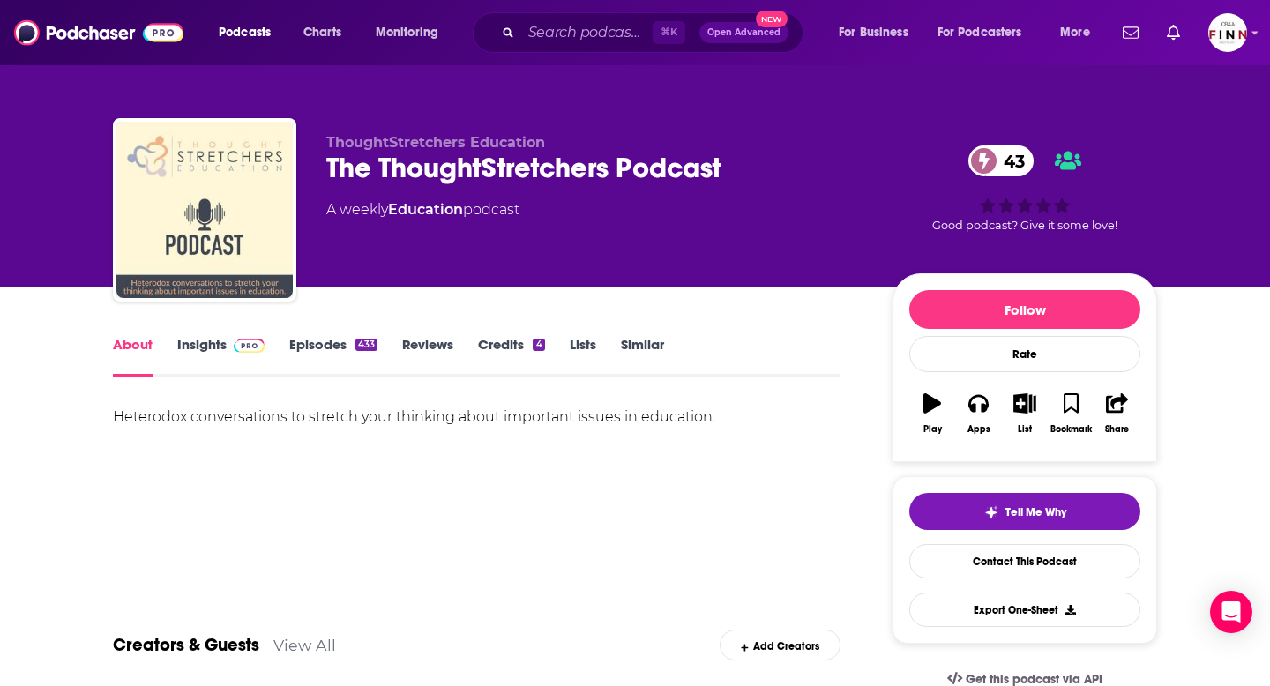
click at [324, 341] on link "Episodes 433" at bounding box center [333, 356] width 88 height 41
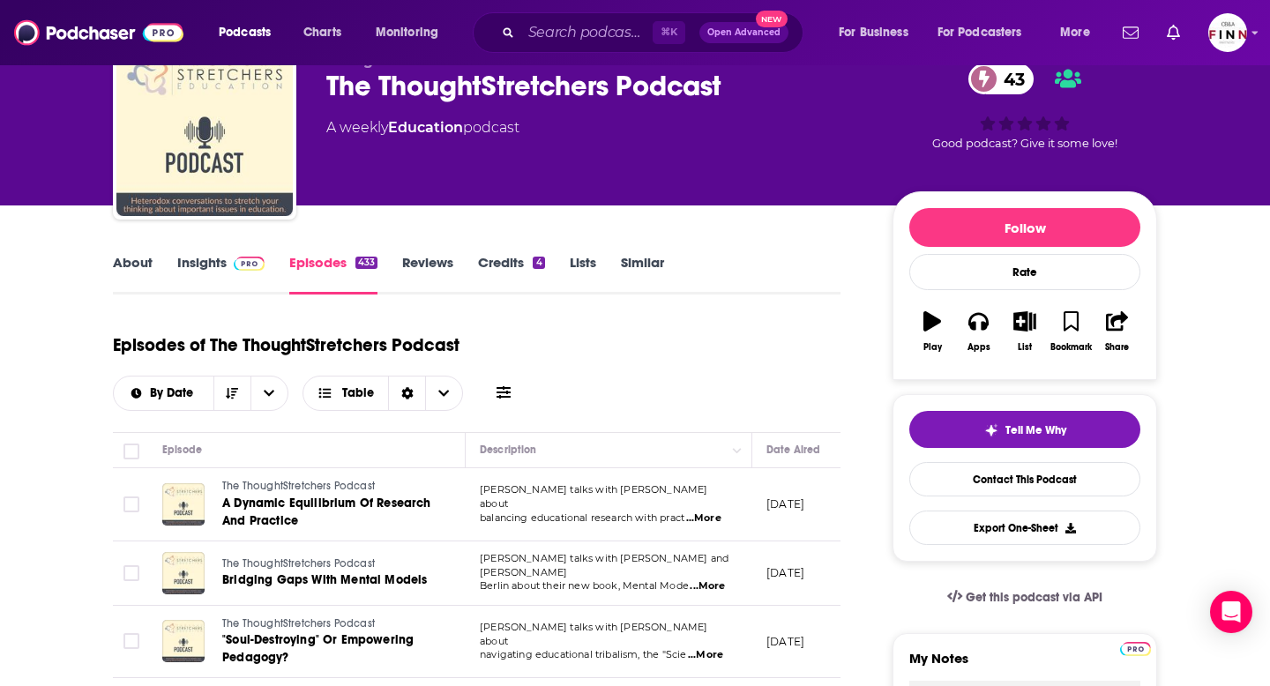
scroll to position [58, 0]
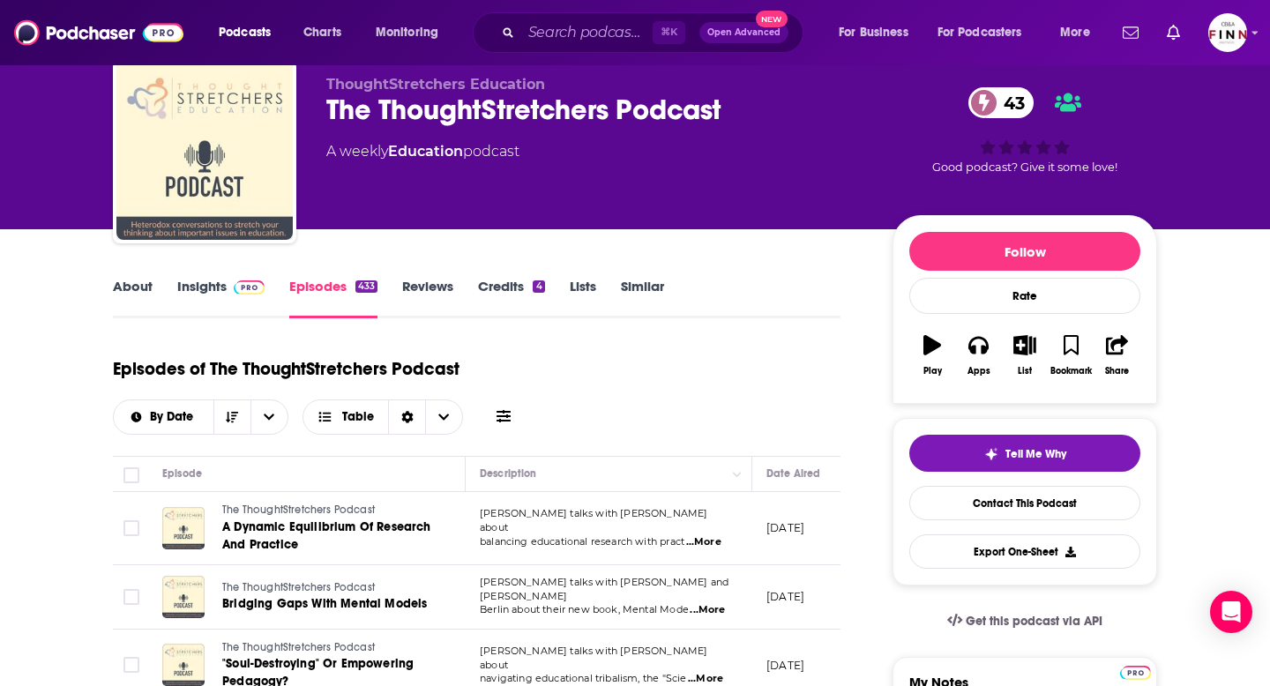
click at [937, 339] on icon "button" at bounding box center [932, 344] width 18 height 19
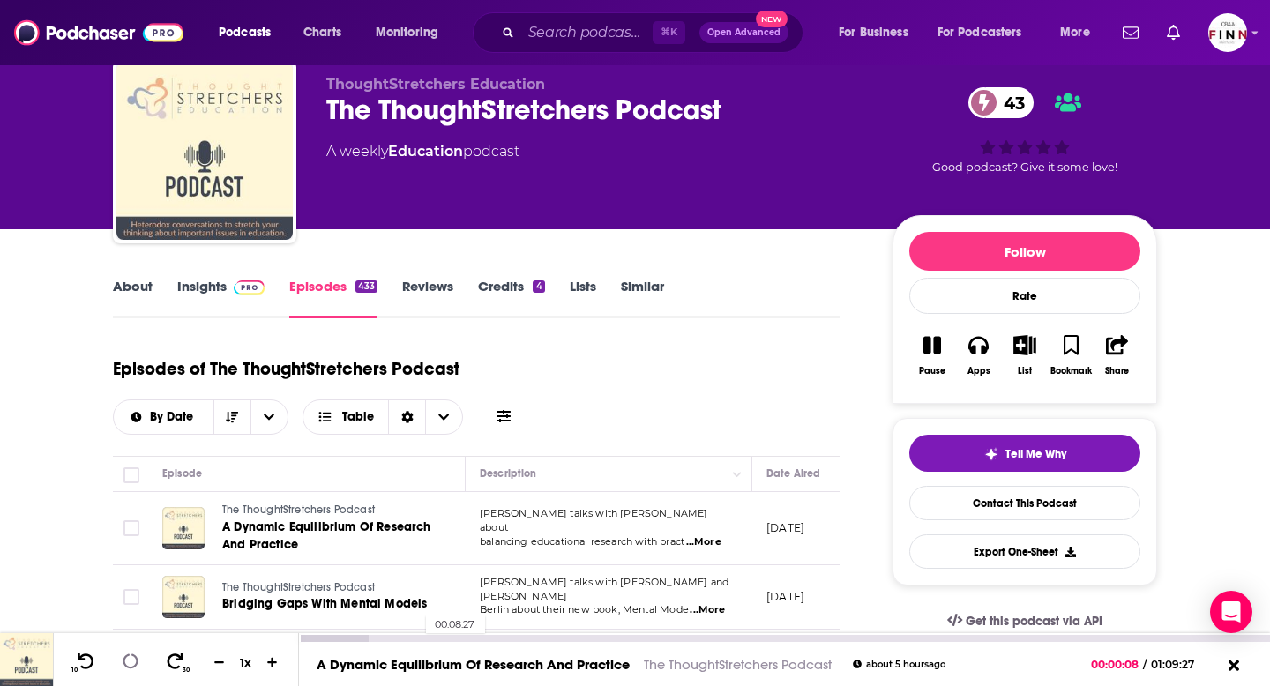
click at [417, 635] on div "00:08:27" at bounding box center [784, 638] width 971 height 7
click at [434, 635] on div at bounding box center [399, 638] width 200 height 7
click at [457, 637] on div at bounding box center [399, 638] width 200 height 7
click at [488, 638] on div at bounding box center [421, 638] width 244 height 7
click at [133, 661] on icon at bounding box center [130, 661] width 17 height 17
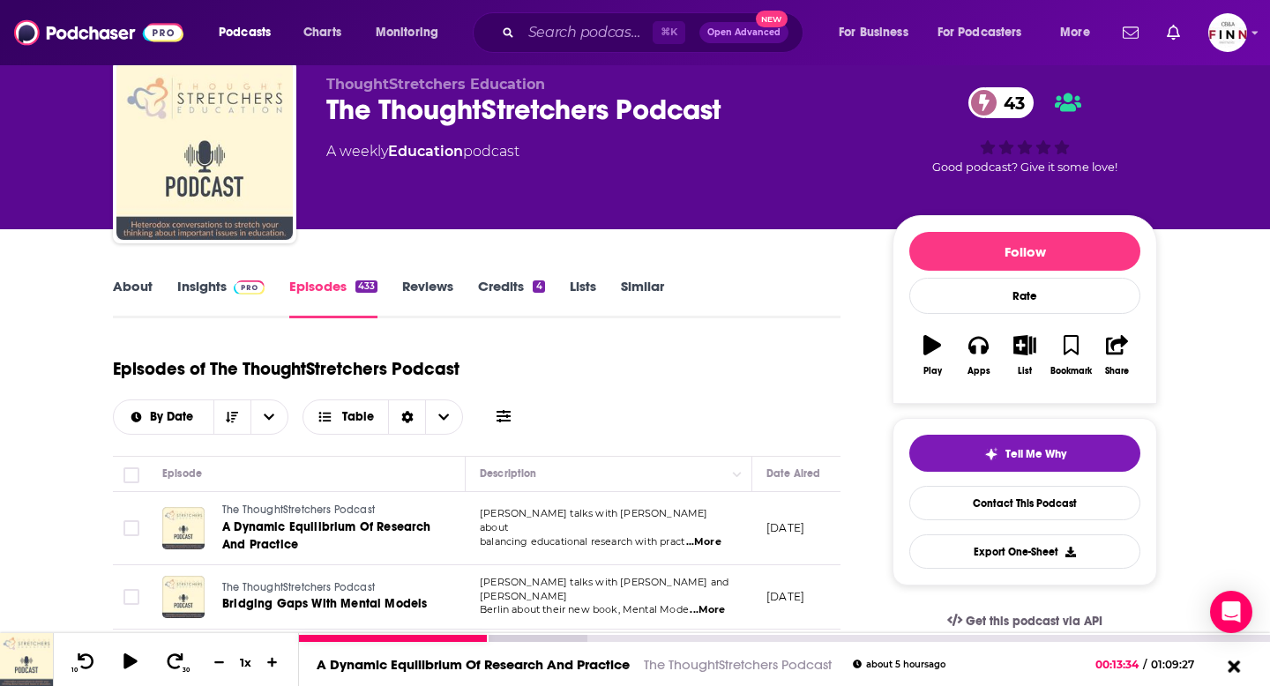
click at [1232, 666] on icon at bounding box center [1234, 666] width 12 height 12
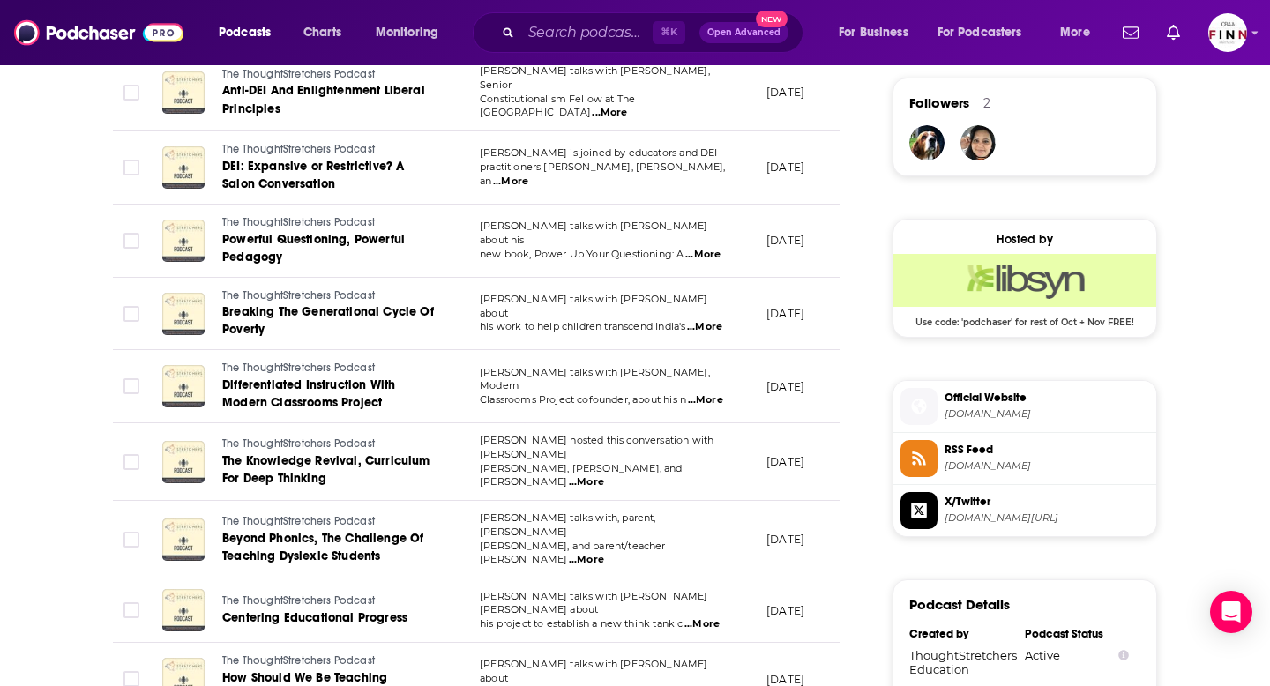
scroll to position [1284, 0]
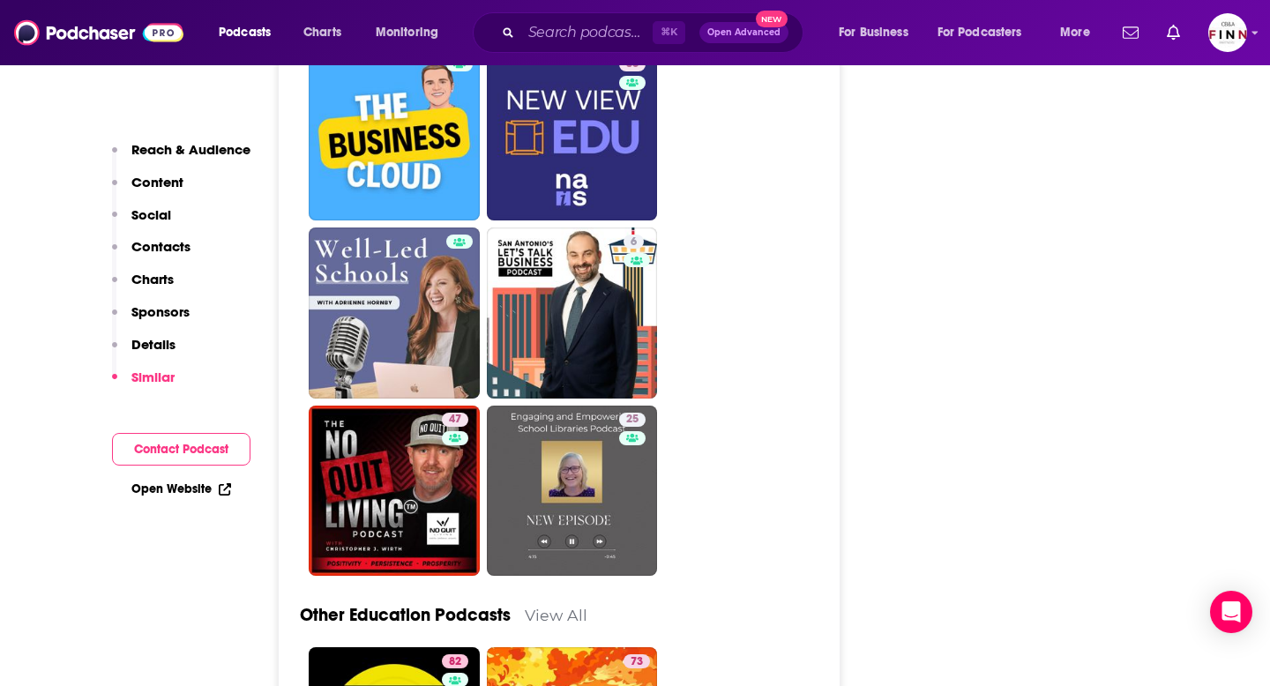
scroll to position [4266, 0]
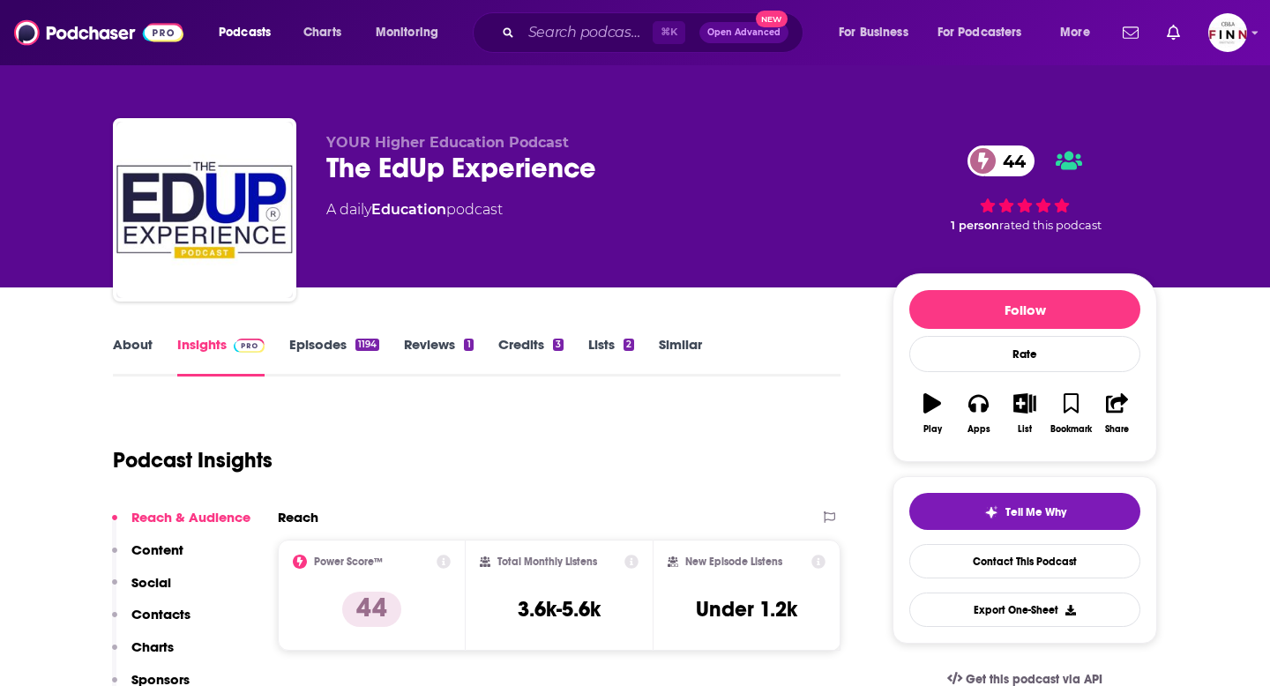
click at [130, 351] on link "About" at bounding box center [133, 356] width 40 height 41
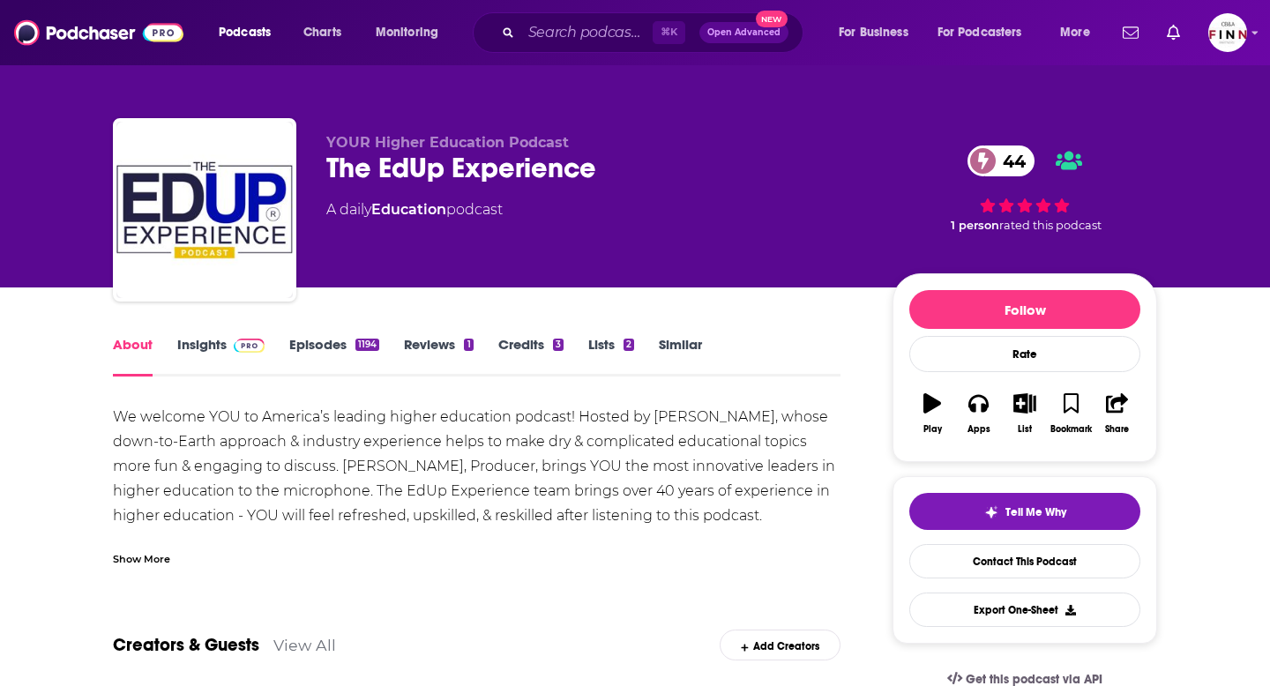
click at [307, 347] on link "Episodes 1194" at bounding box center [334, 356] width 90 height 41
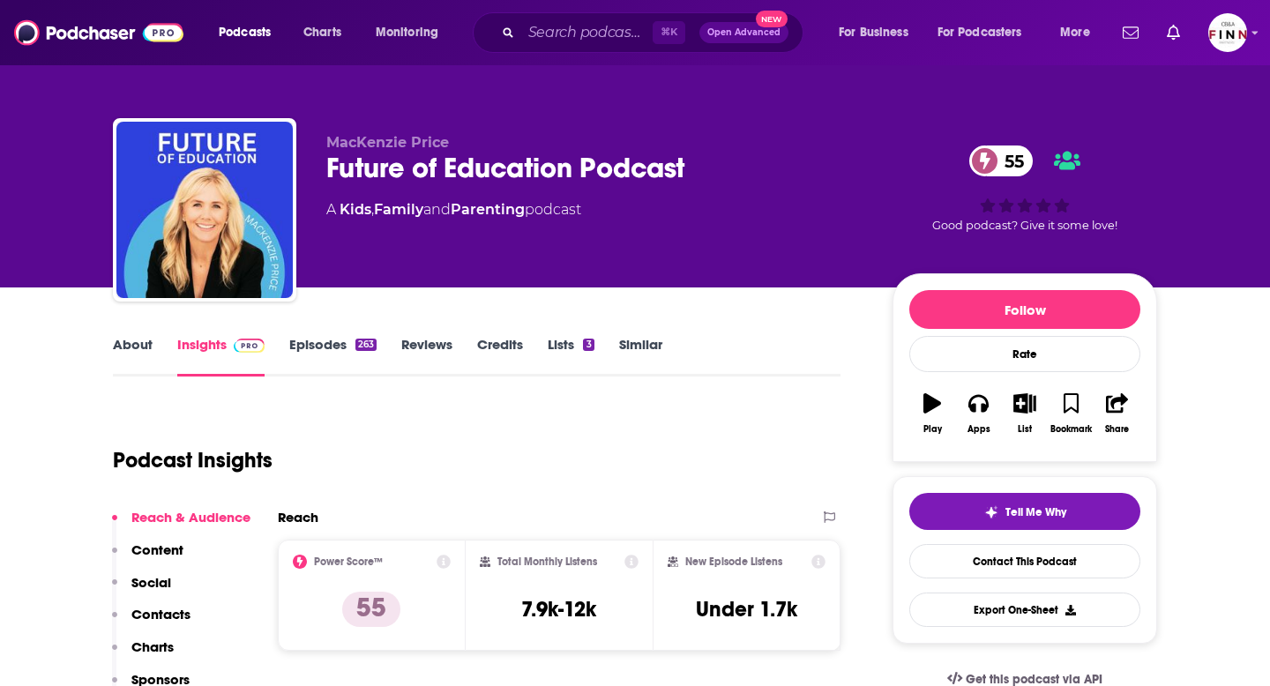
click at [296, 348] on link "Episodes 263" at bounding box center [332, 356] width 87 height 41
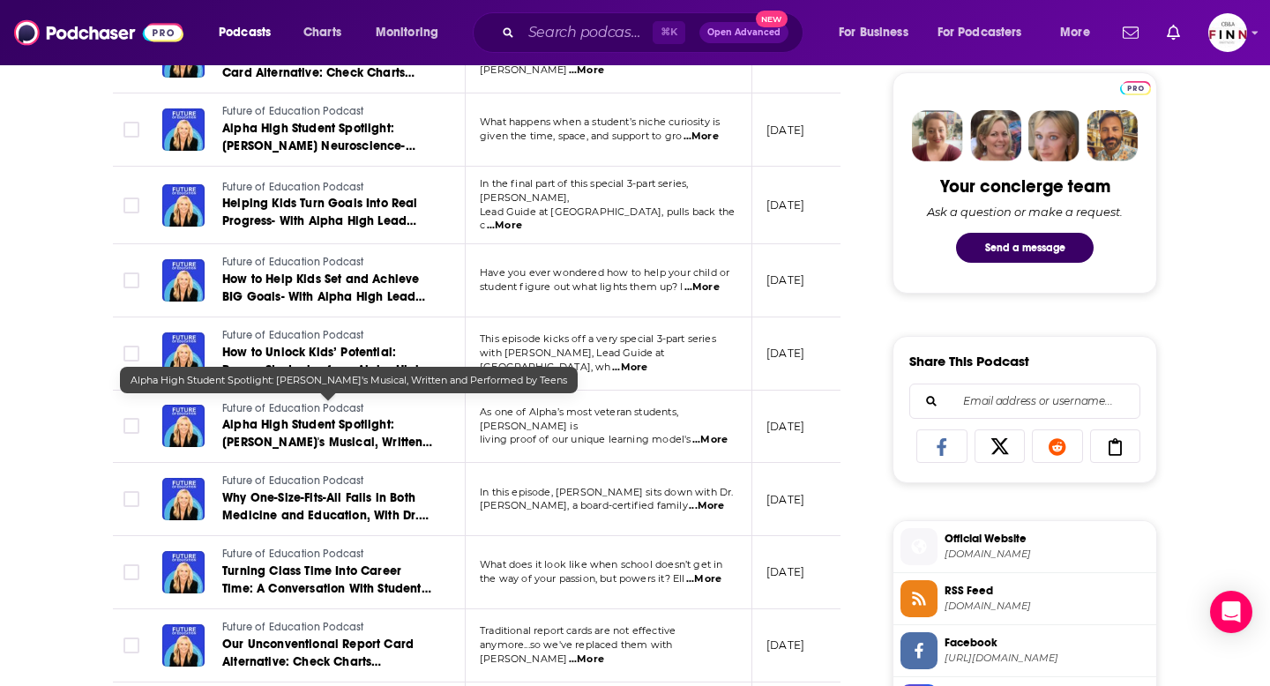
scroll to position [843, 0]
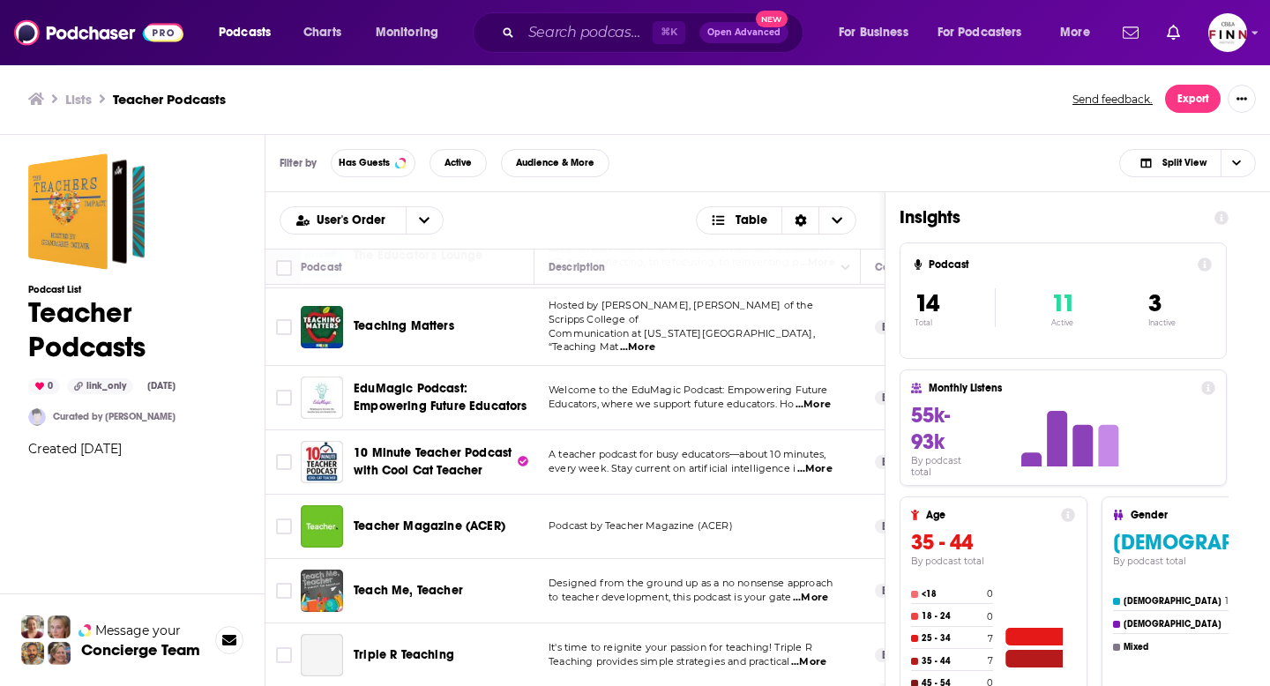
scroll to position [509, 0]
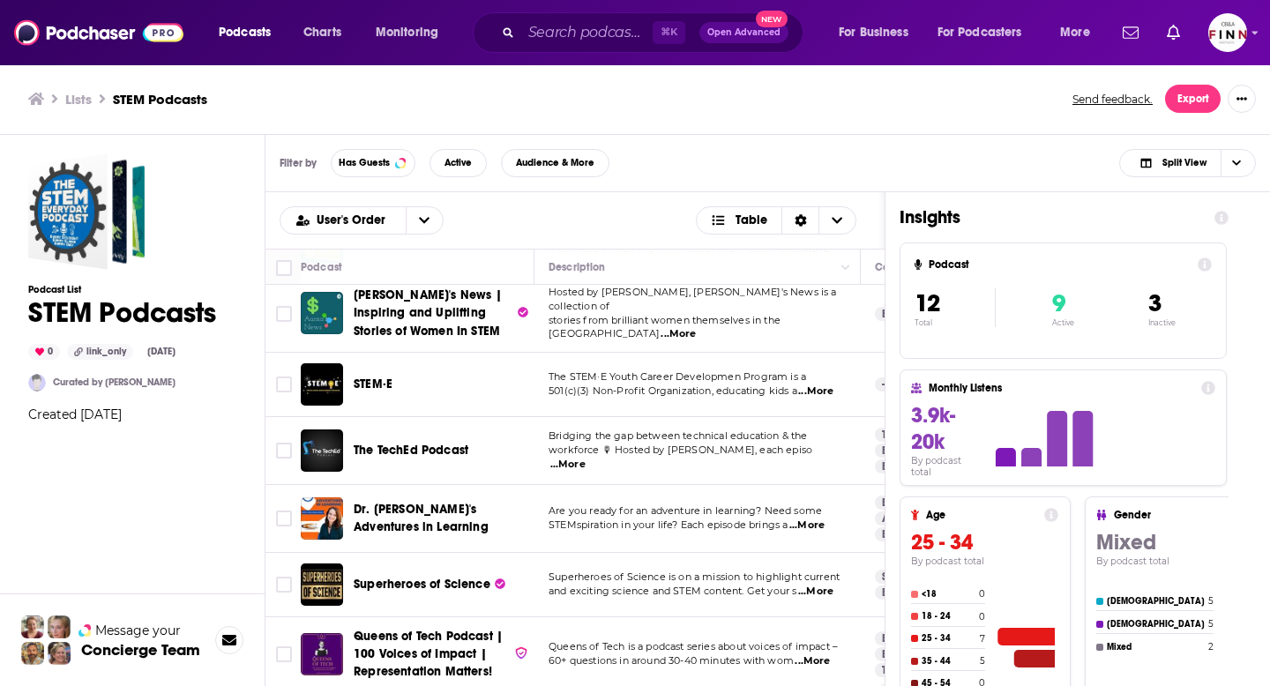
scroll to position [119, 0]
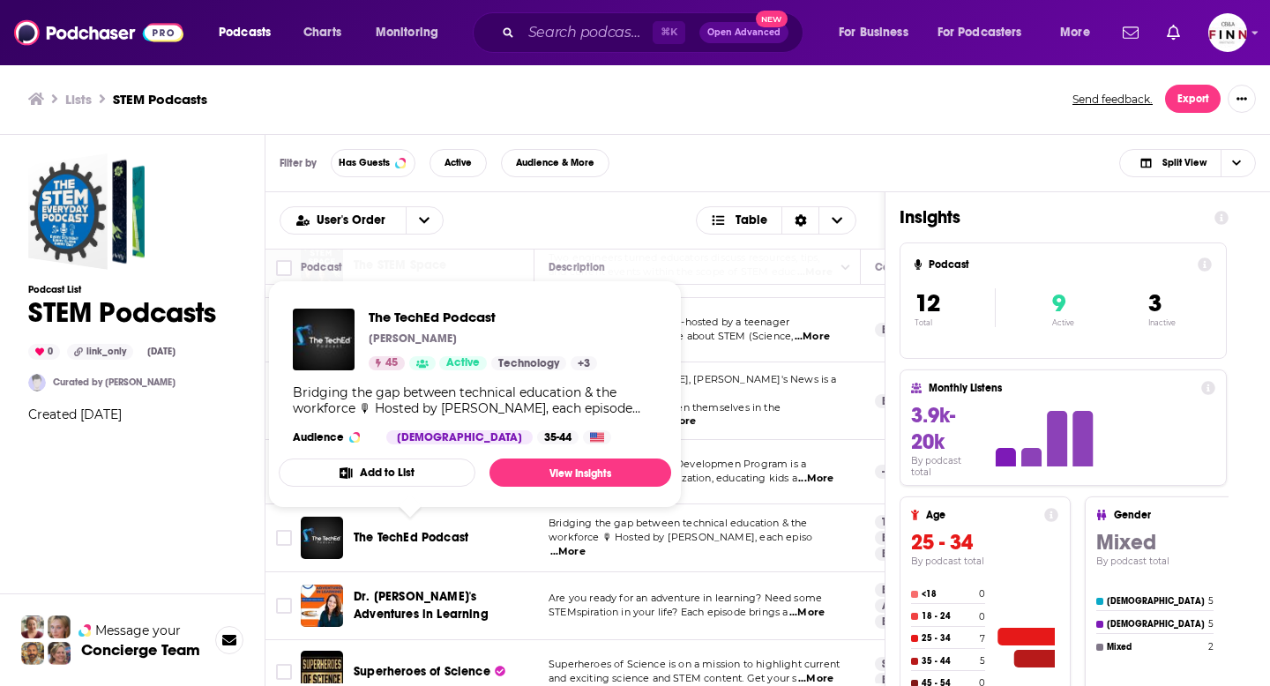
click at [405, 537] on span "The TechEd Podcast" at bounding box center [411, 537] width 115 height 15
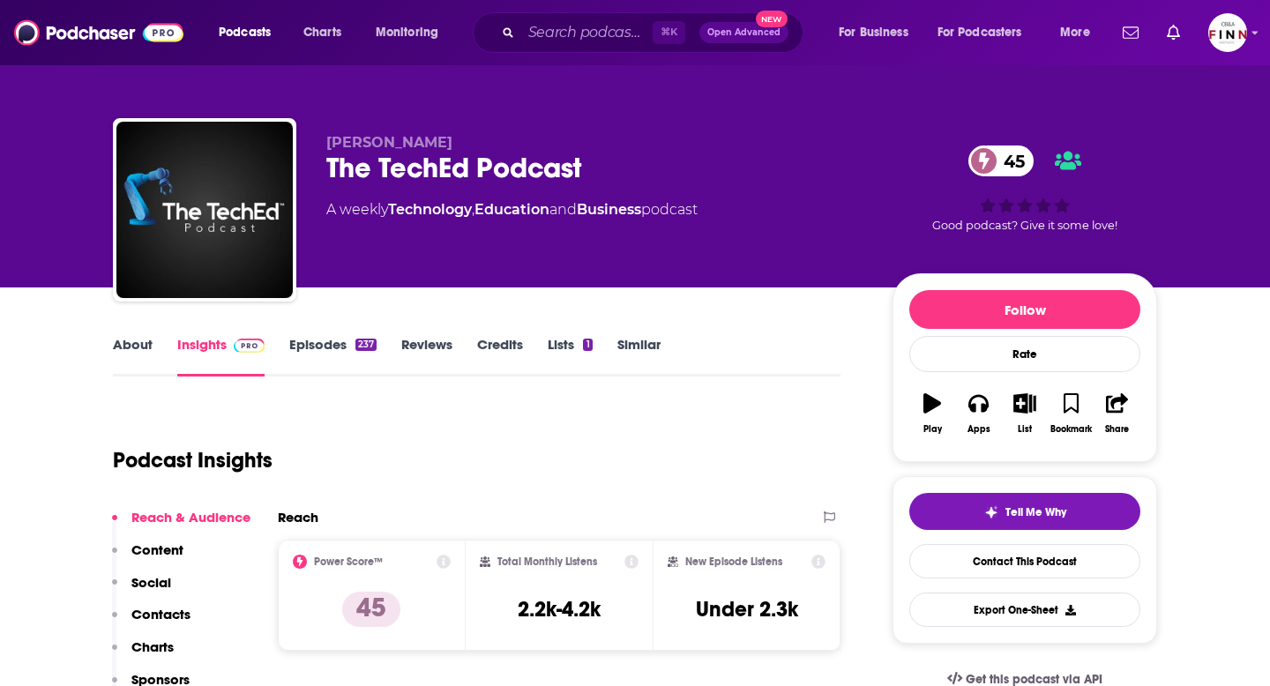
click at [138, 359] on link "About" at bounding box center [133, 356] width 40 height 41
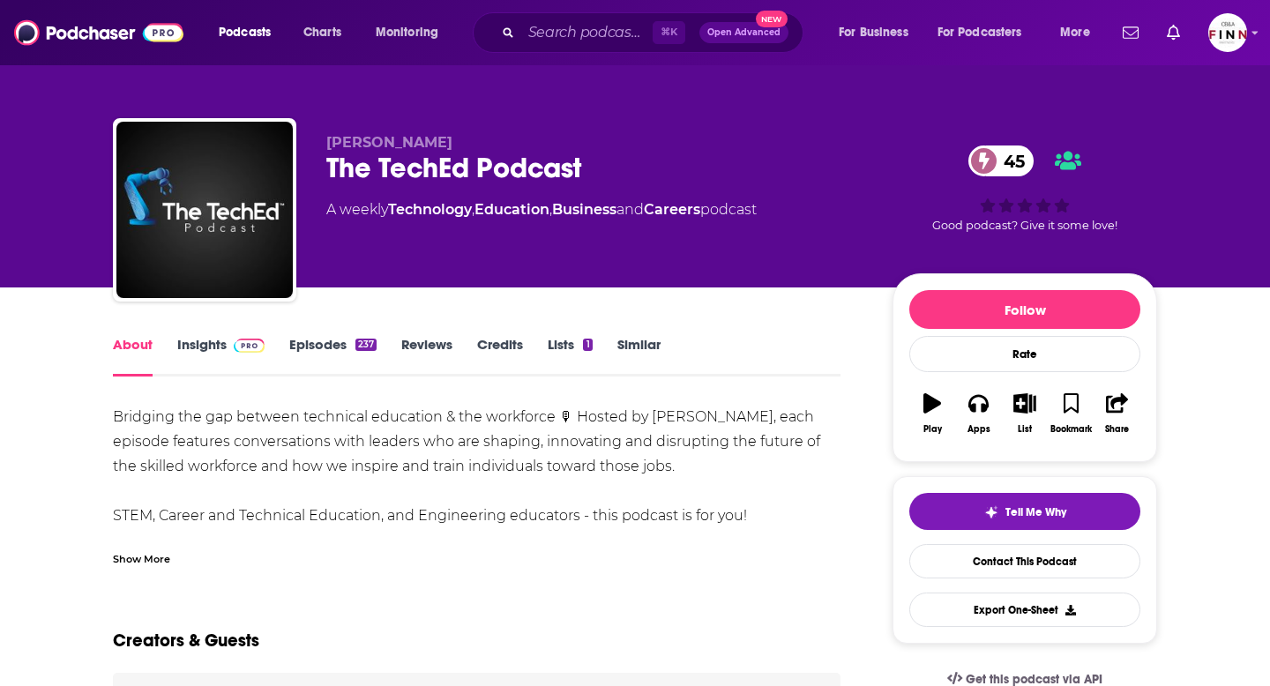
click at [323, 351] on link "Episodes 237" at bounding box center [332, 356] width 87 height 41
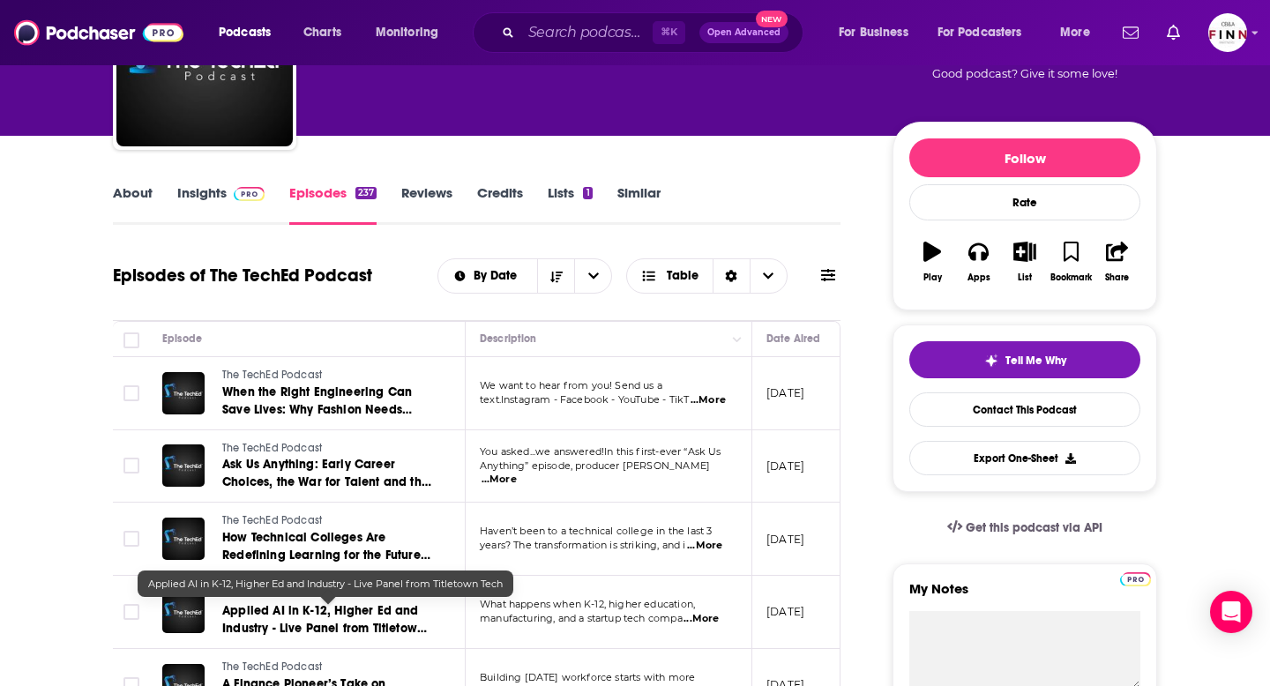
scroll to position [181, 0]
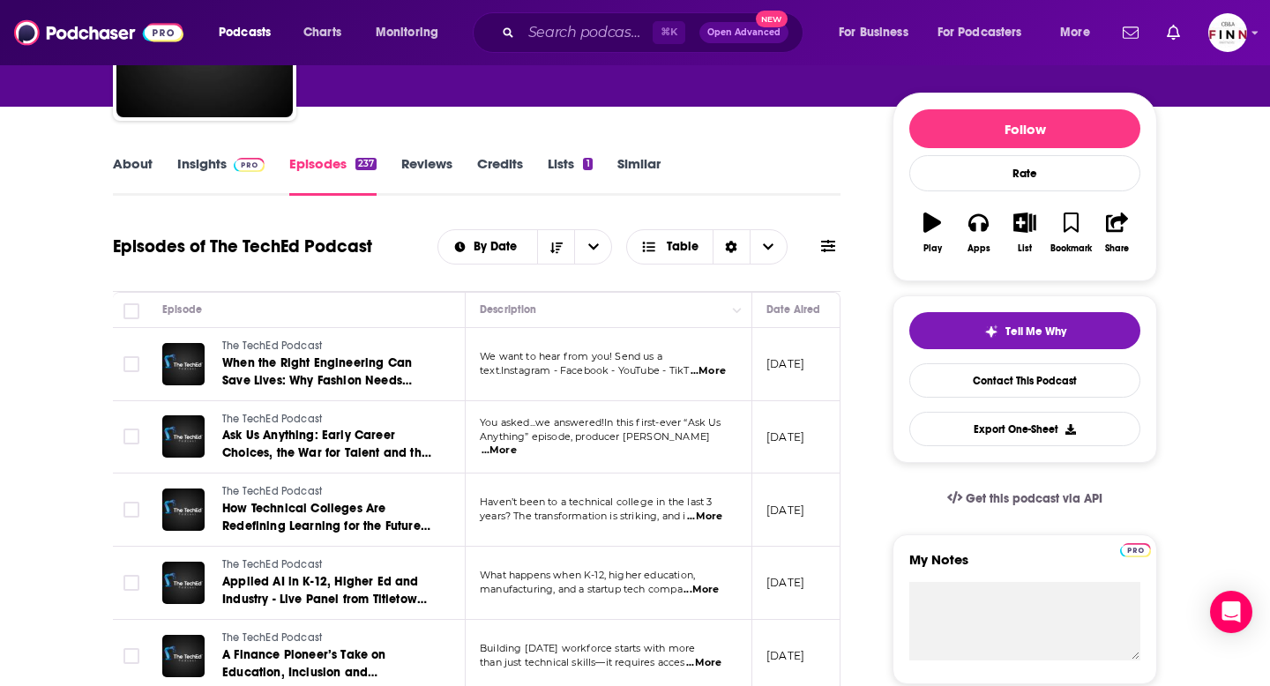
click at [210, 160] on link "Insights" at bounding box center [220, 175] width 87 height 41
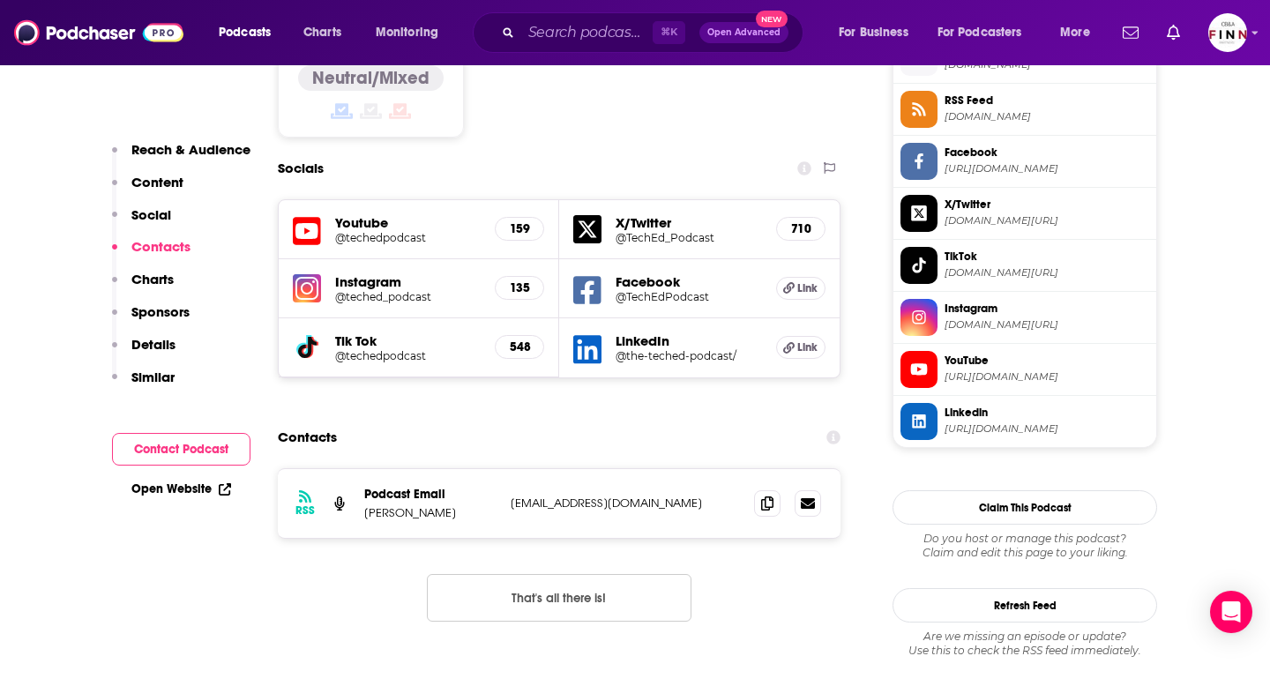
scroll to position [1555, 0]
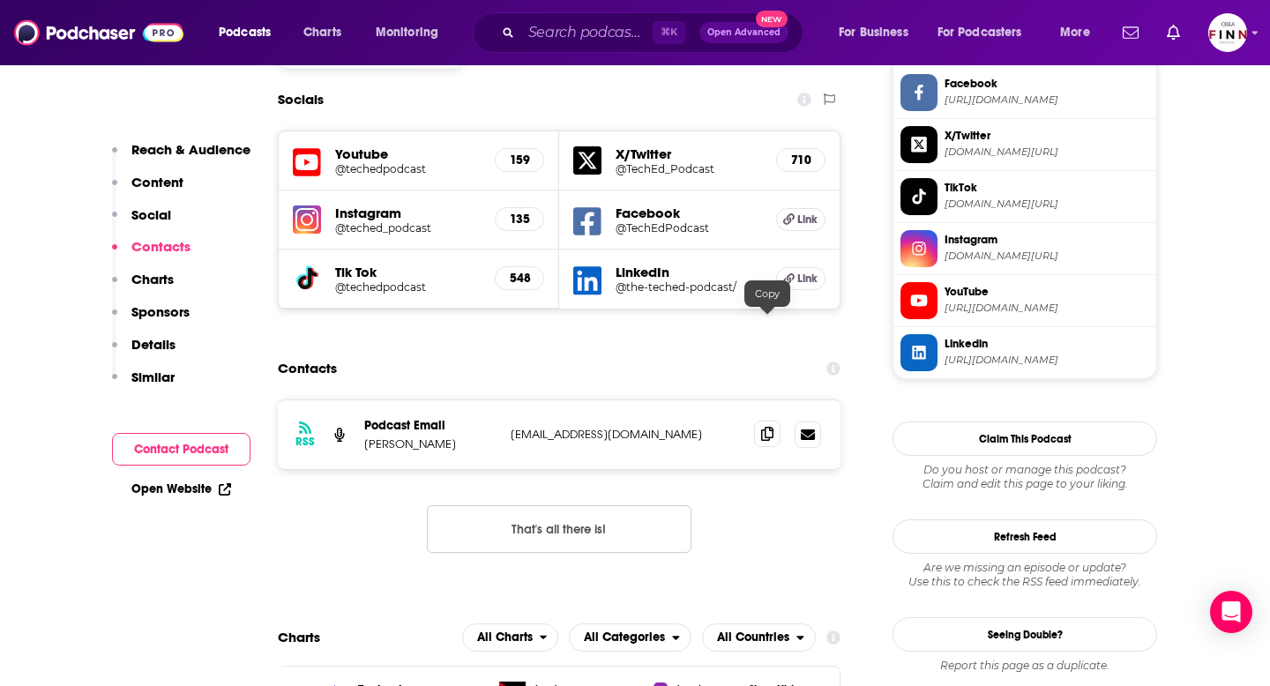
click at [770, 427] on icon at bounding box center [767, 434] width 12 height 14
